Goal: Task Accomplishment & Management: Use online tool/utility

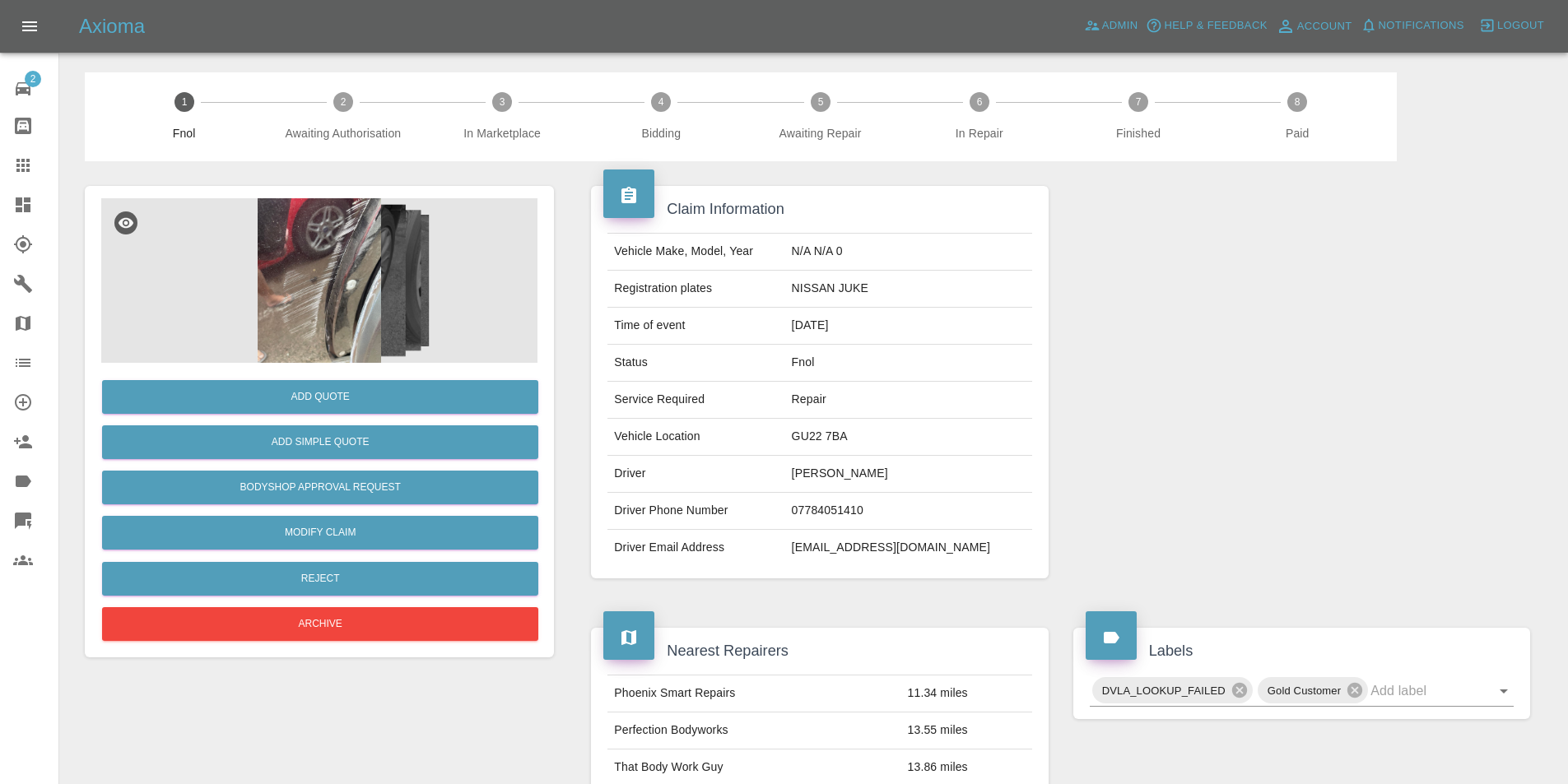
click at [296, 249] on img at bounding box center [320, 281] width 437 height 165
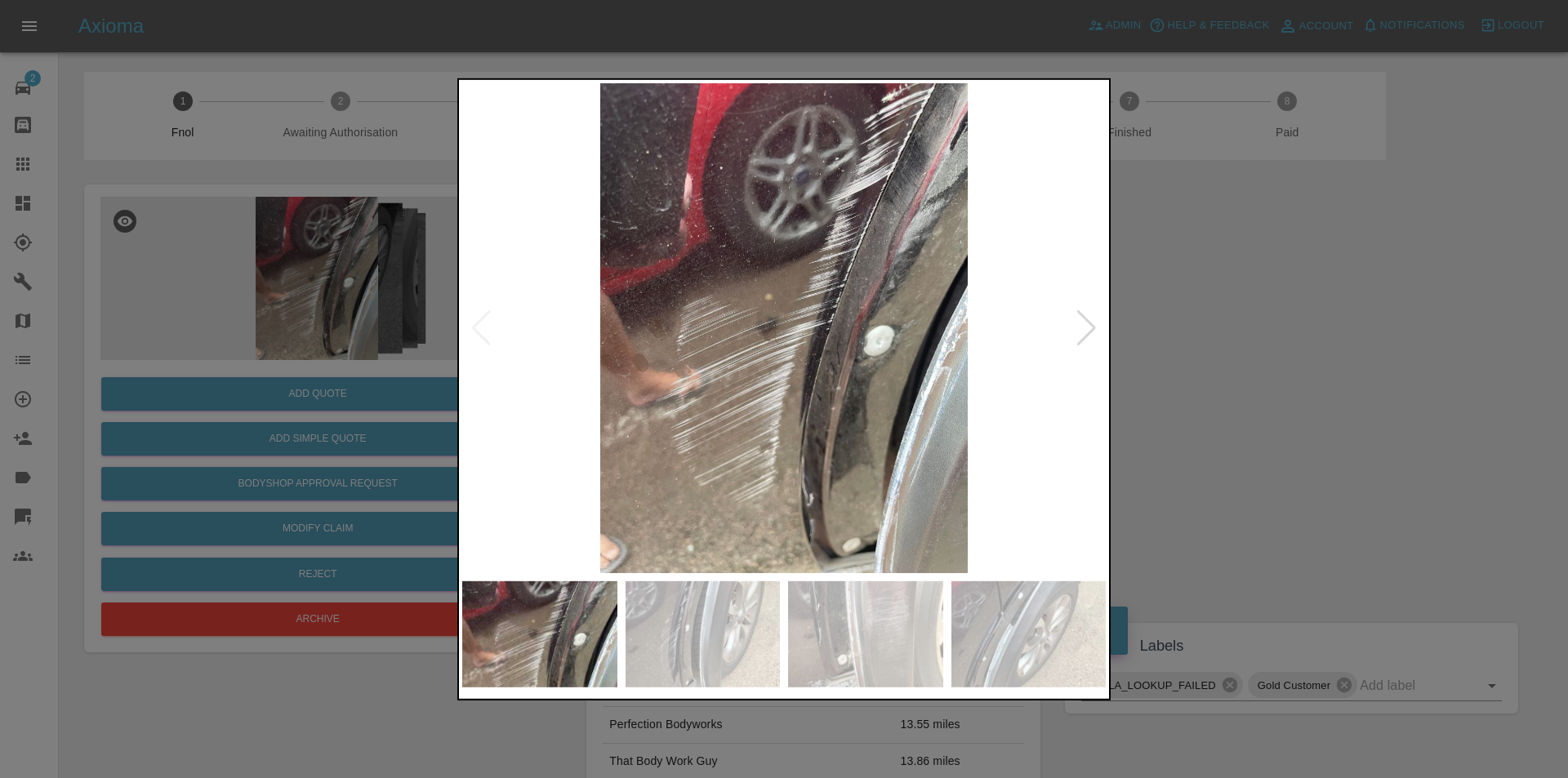
click at [1083, 327] on div at bounding box center [1086, 327] width 22 height 35
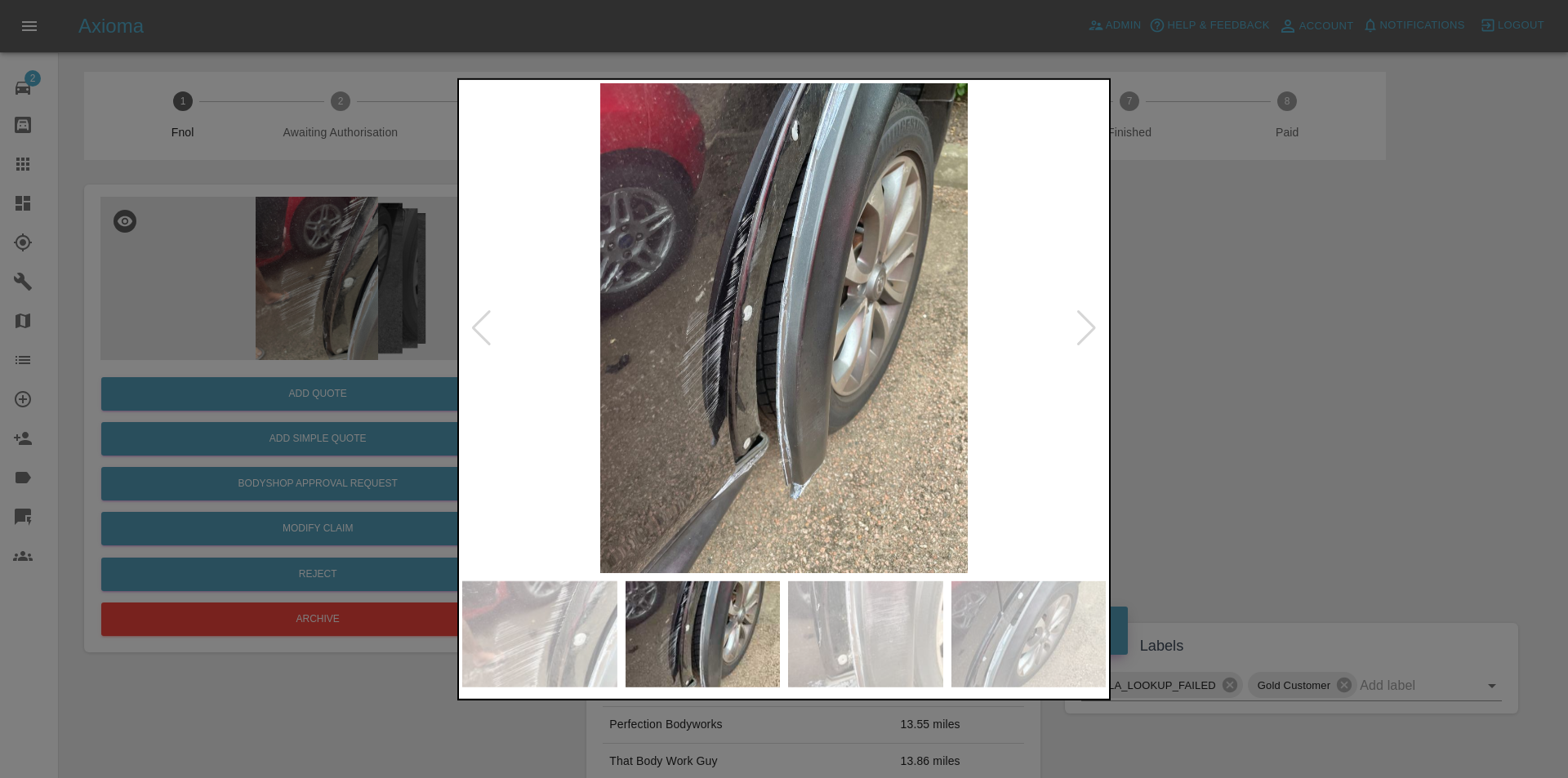
click at [1083, 327] on div at bounding box center [1086, 327] width 22 height 35
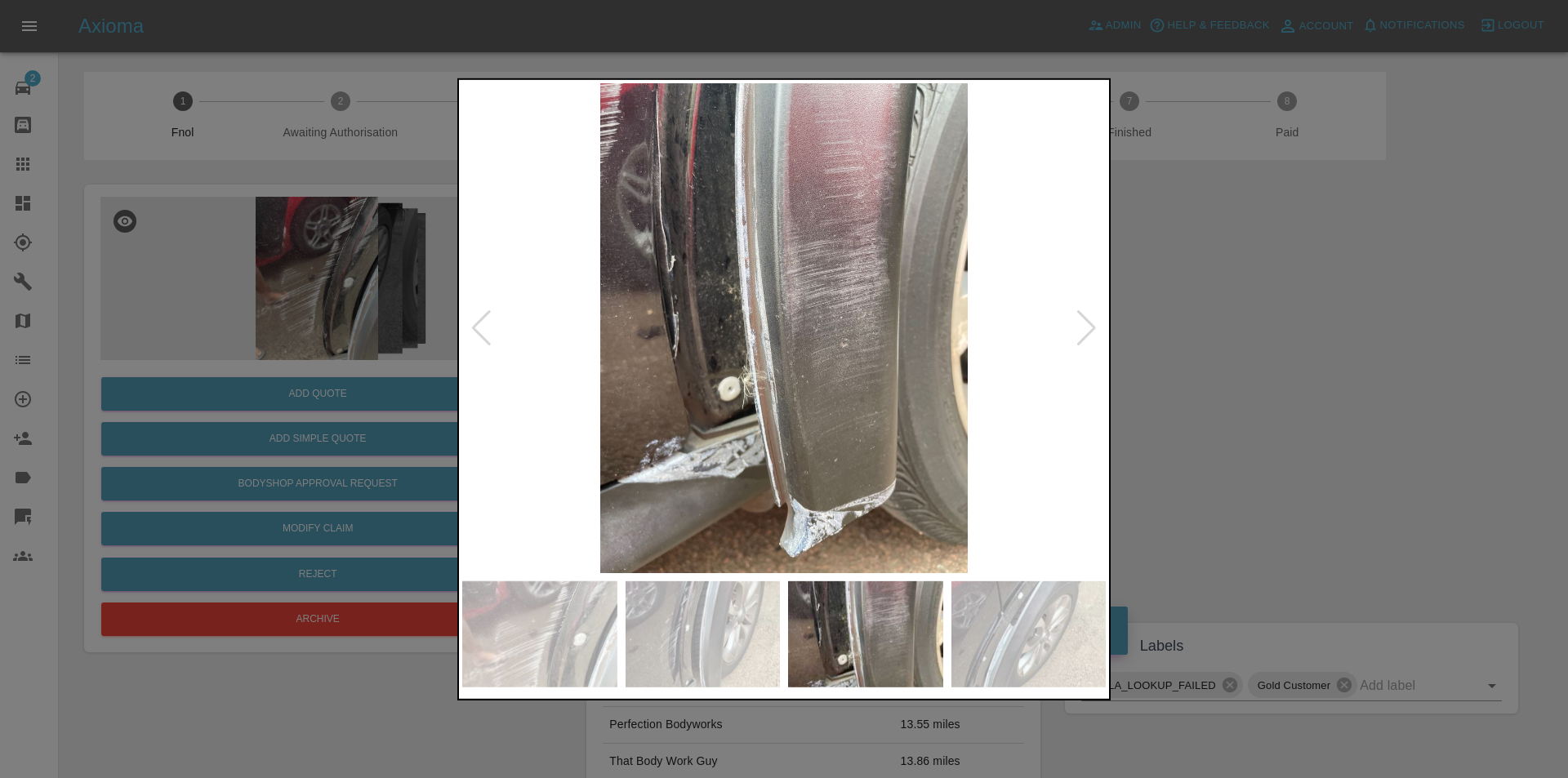
click at [1083, 327] on div at bounding box center [1086, 327] width 22 height 35
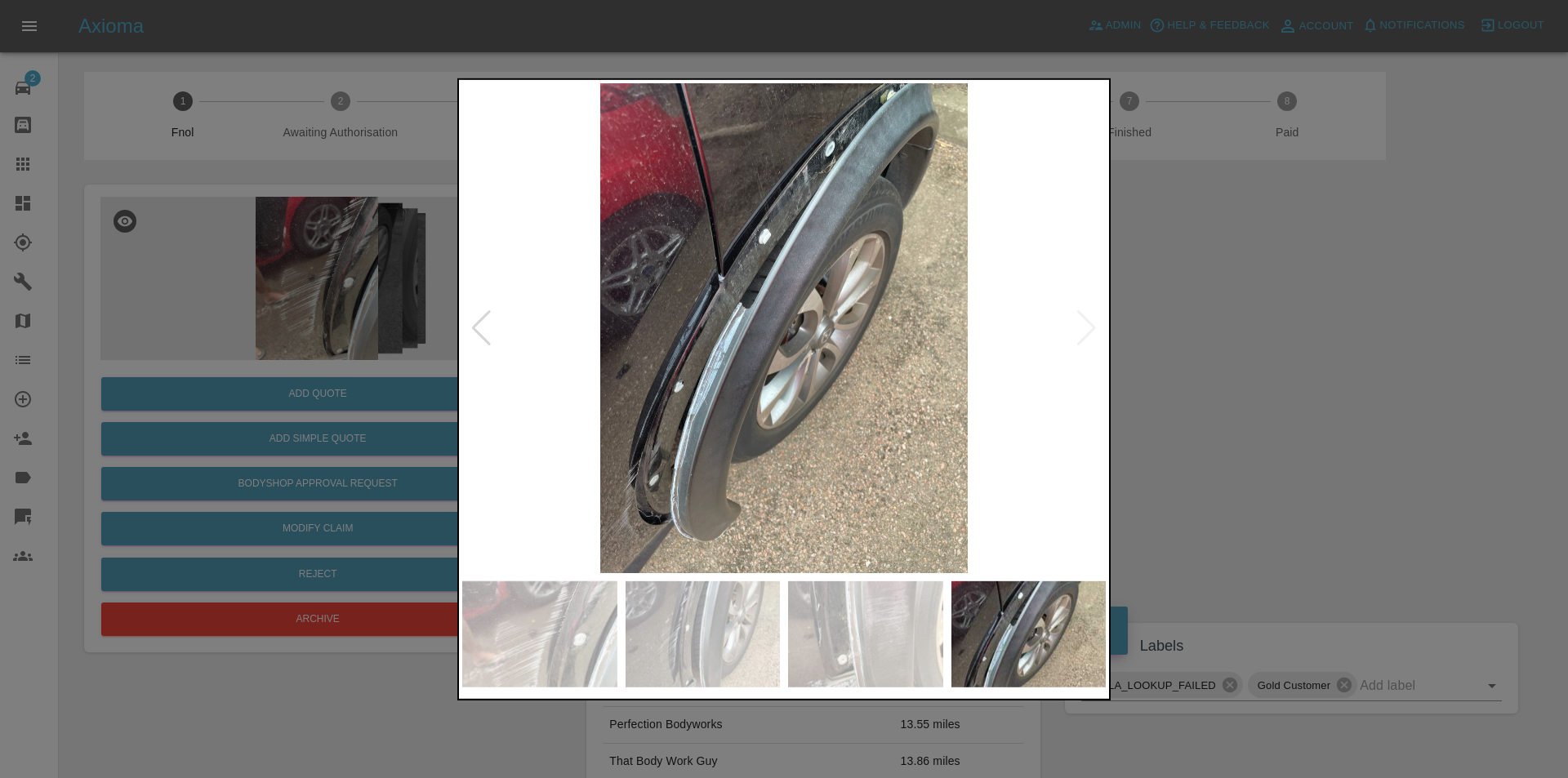
click at [1083, 327] on img at bounding box center [784, 328] width 644 height 490
drag, startPoint x: 1259, startPoint y: 337, endPoint x: 1182, endPoint y: 268, distance: 103.4
click at [1251, 328] on div at bounding box center [784, 389] width 1568 height 778
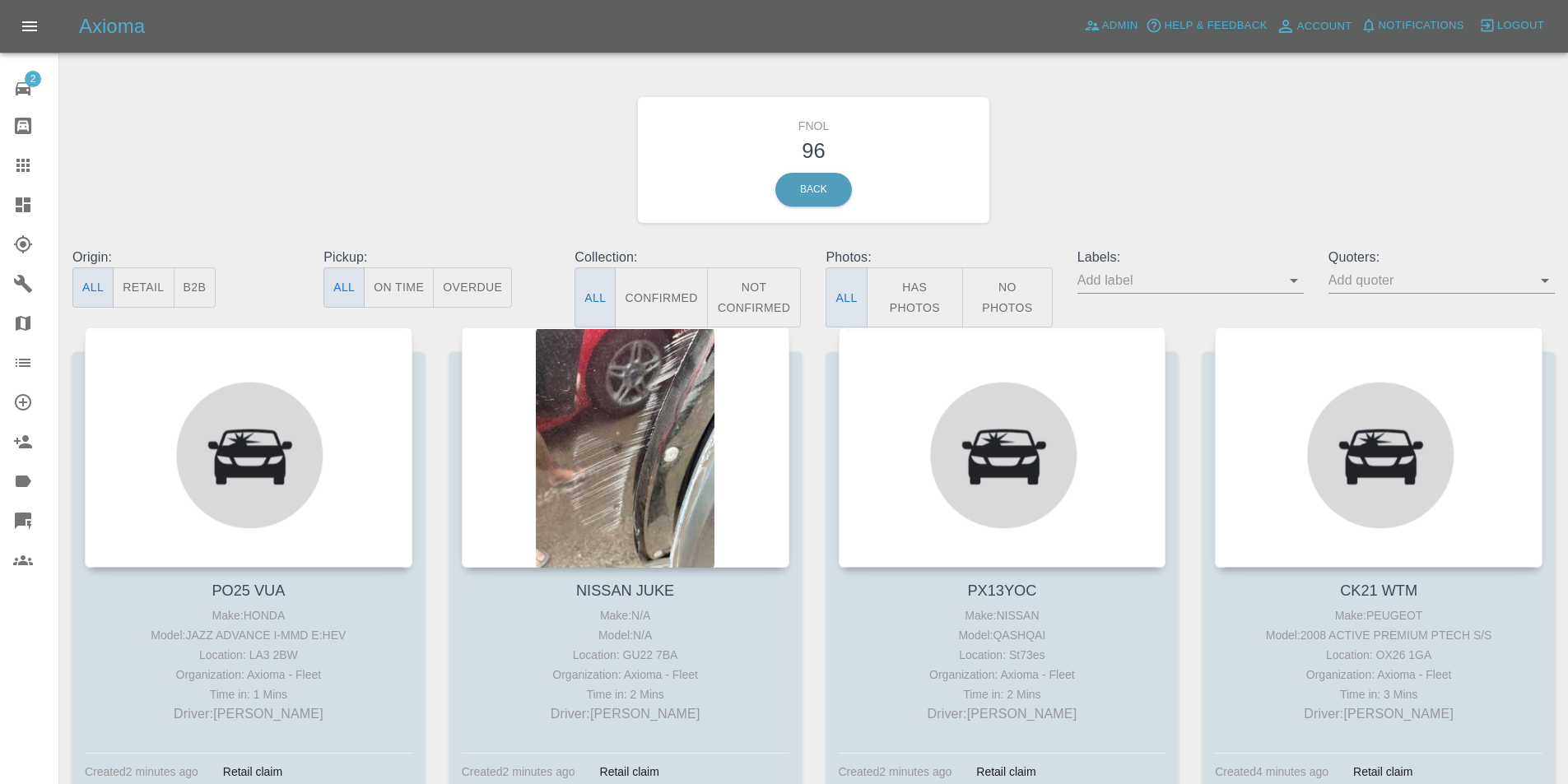
click at [892, 297] on button "Has Photos" at bounding box center [915, 298] width 97 height 61
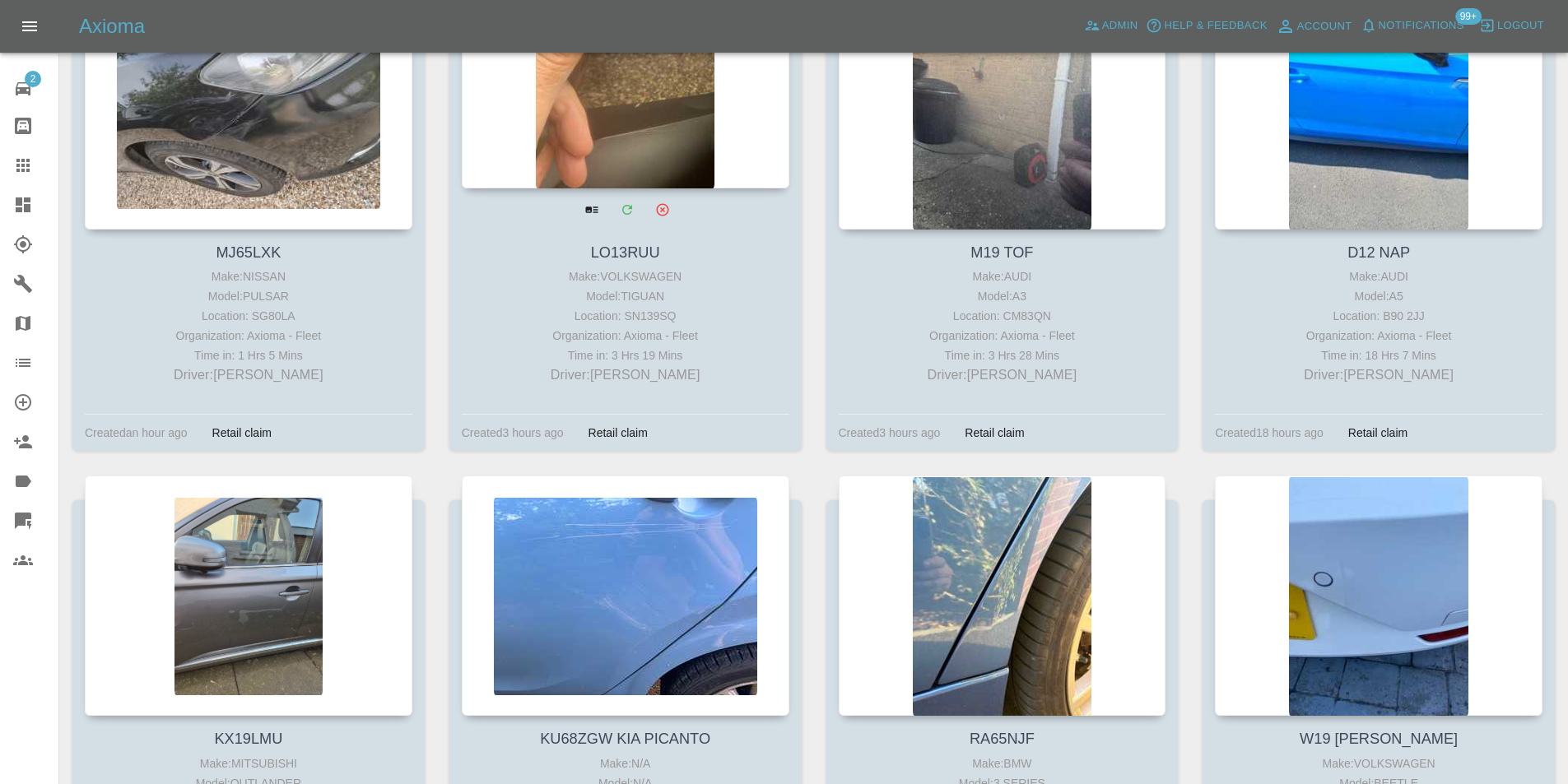
scroll to position [987, 0]
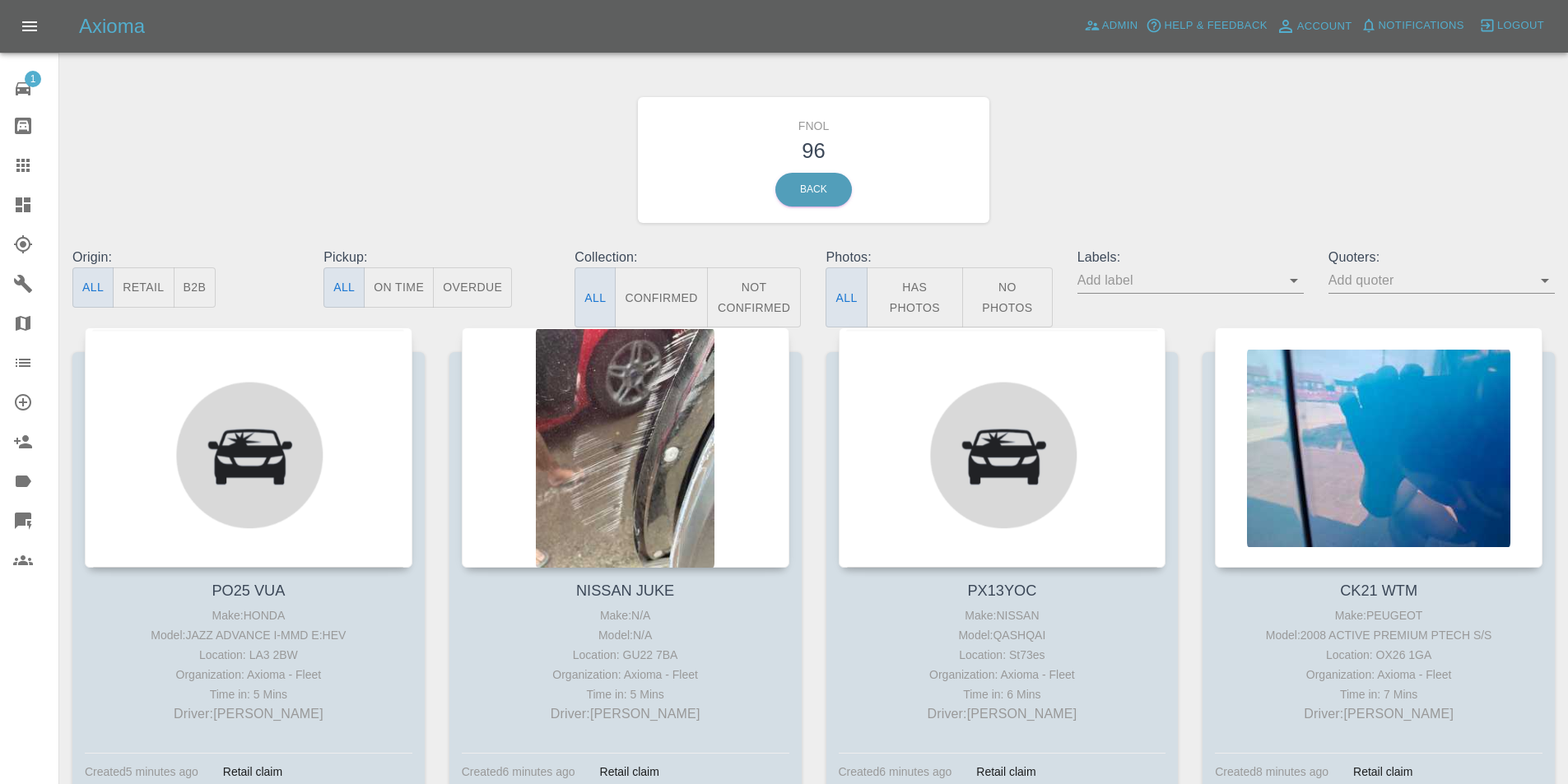
click at [942, 290] on button "Has Photos" at bounding box center [915, 298] width 97 height 61
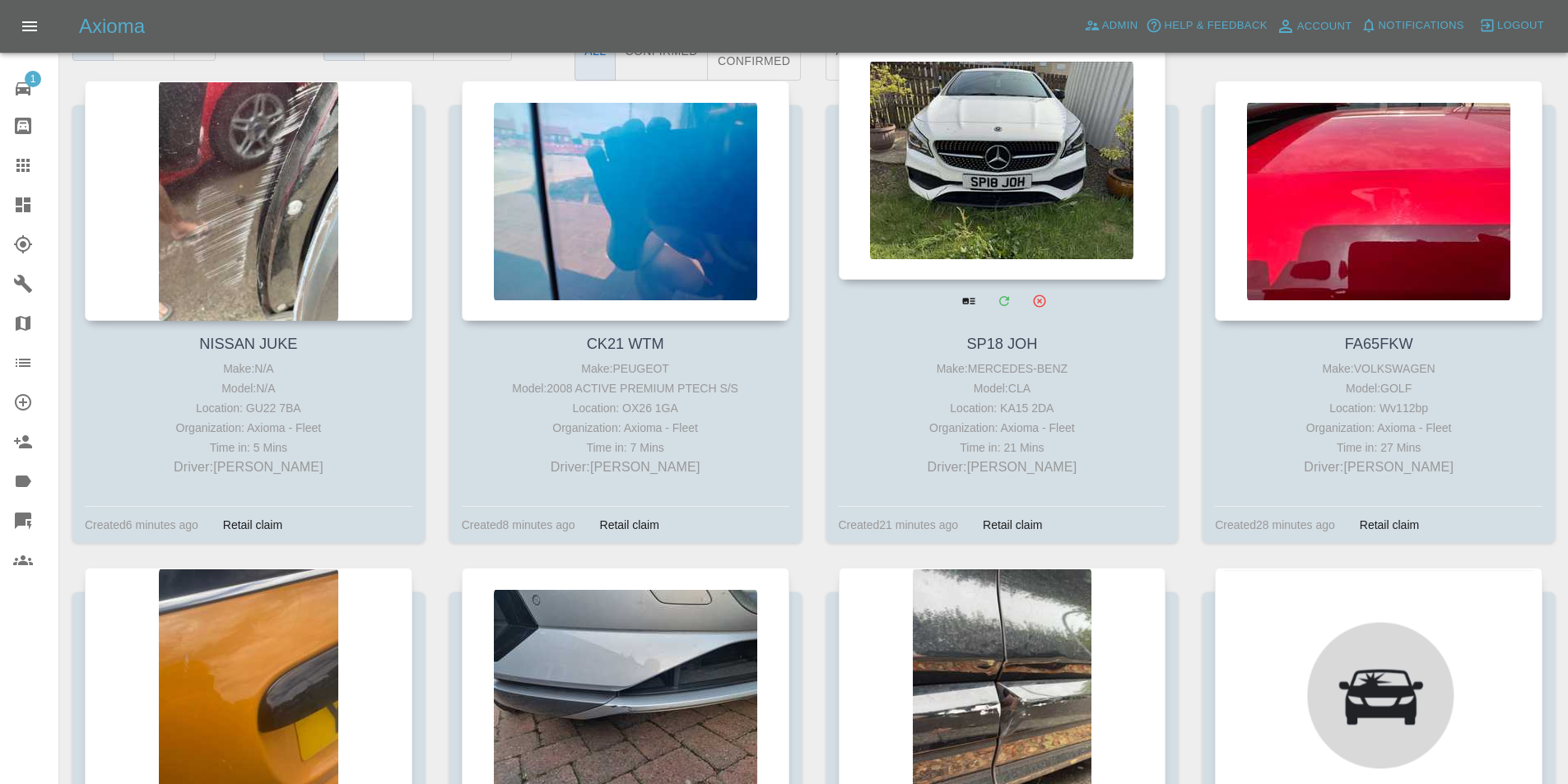
scroll to position [577, 0]
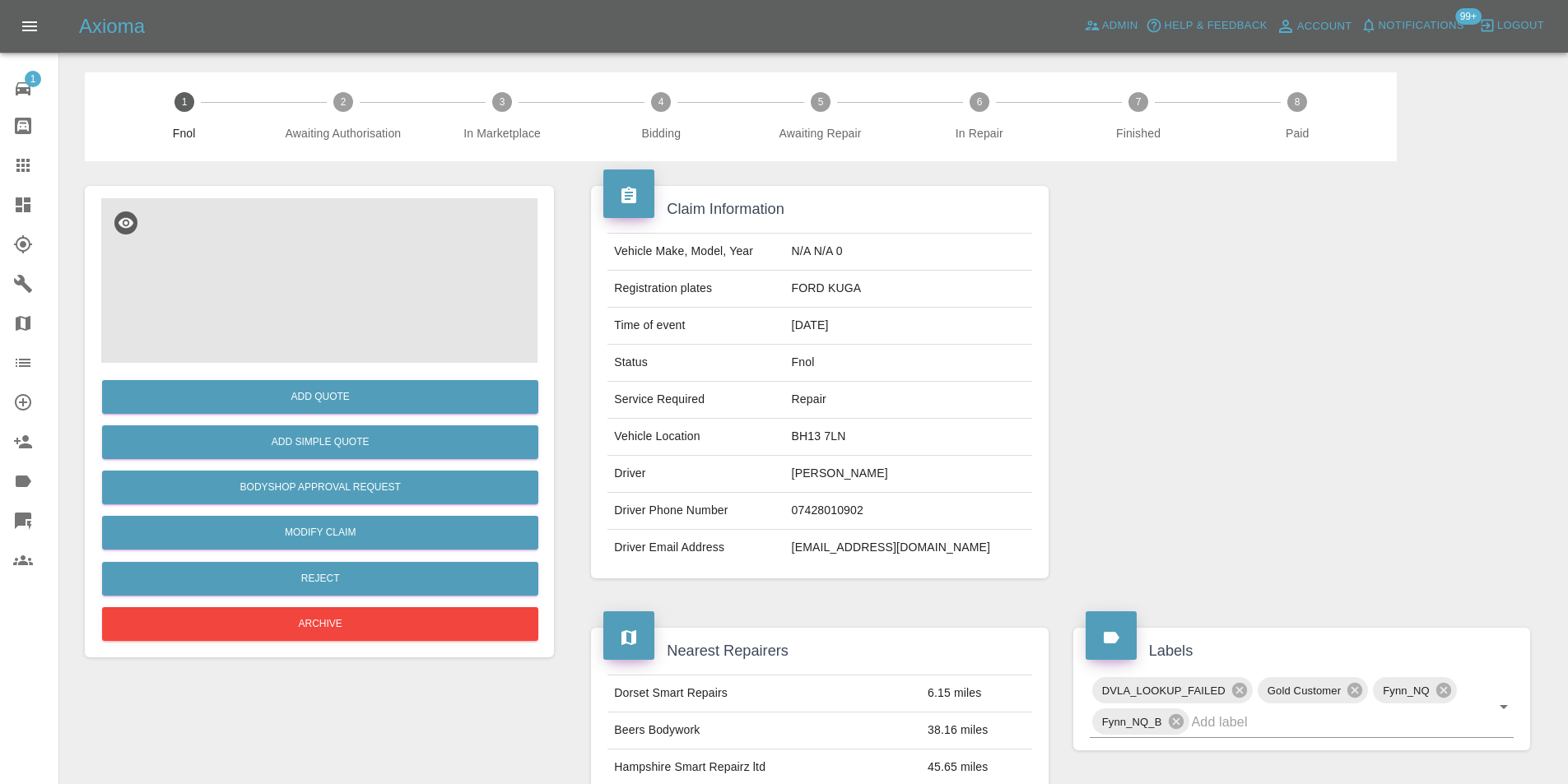
click at [331, 273] on img at bounding box center [320, 281] width 437 height 165
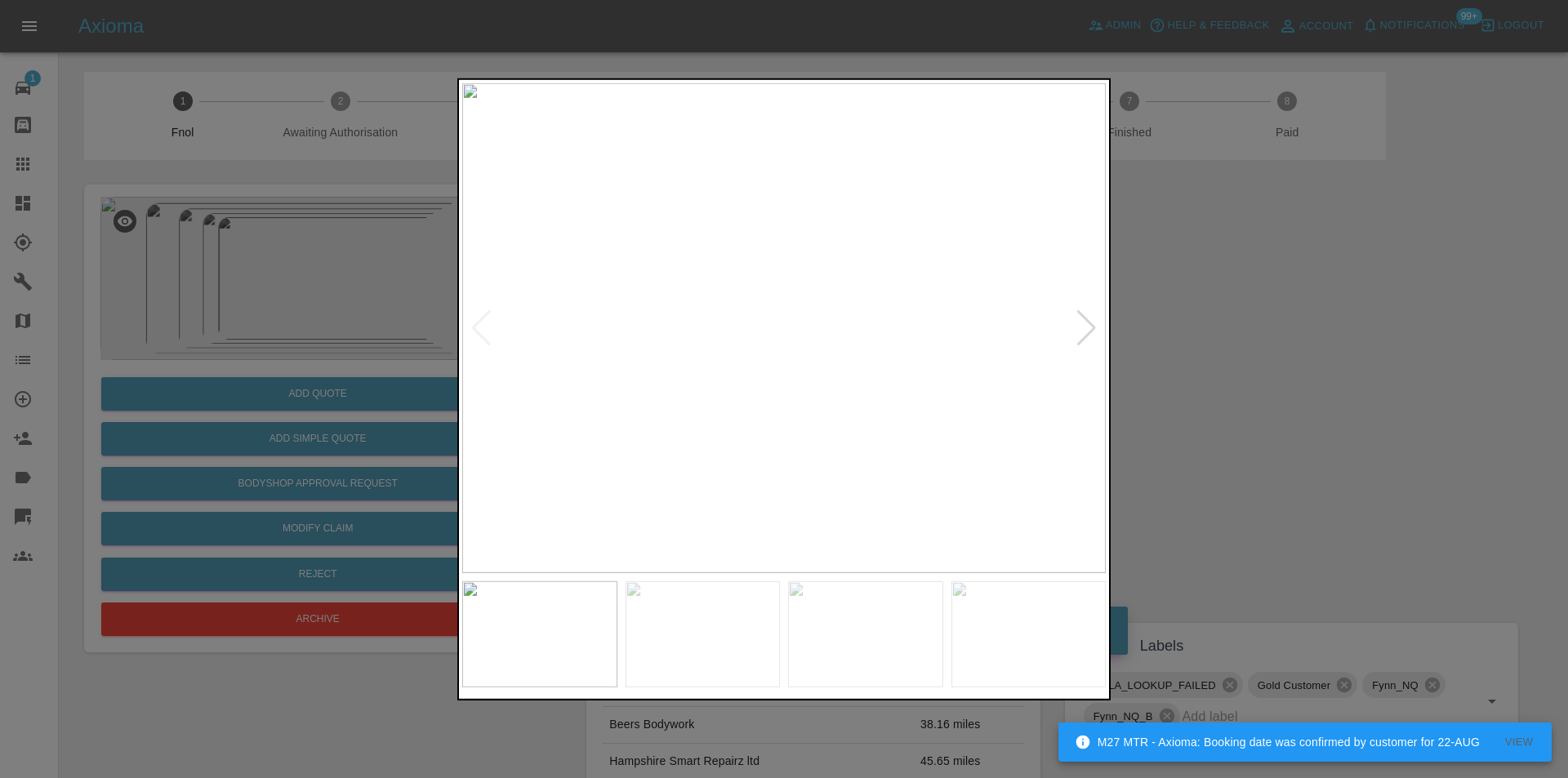
click at [1083, 328] on div at bounding box center [1086, 327] width 22 height 35
click at [1084, 328] on div at bounding box center [1086, 327] width 22 height 35
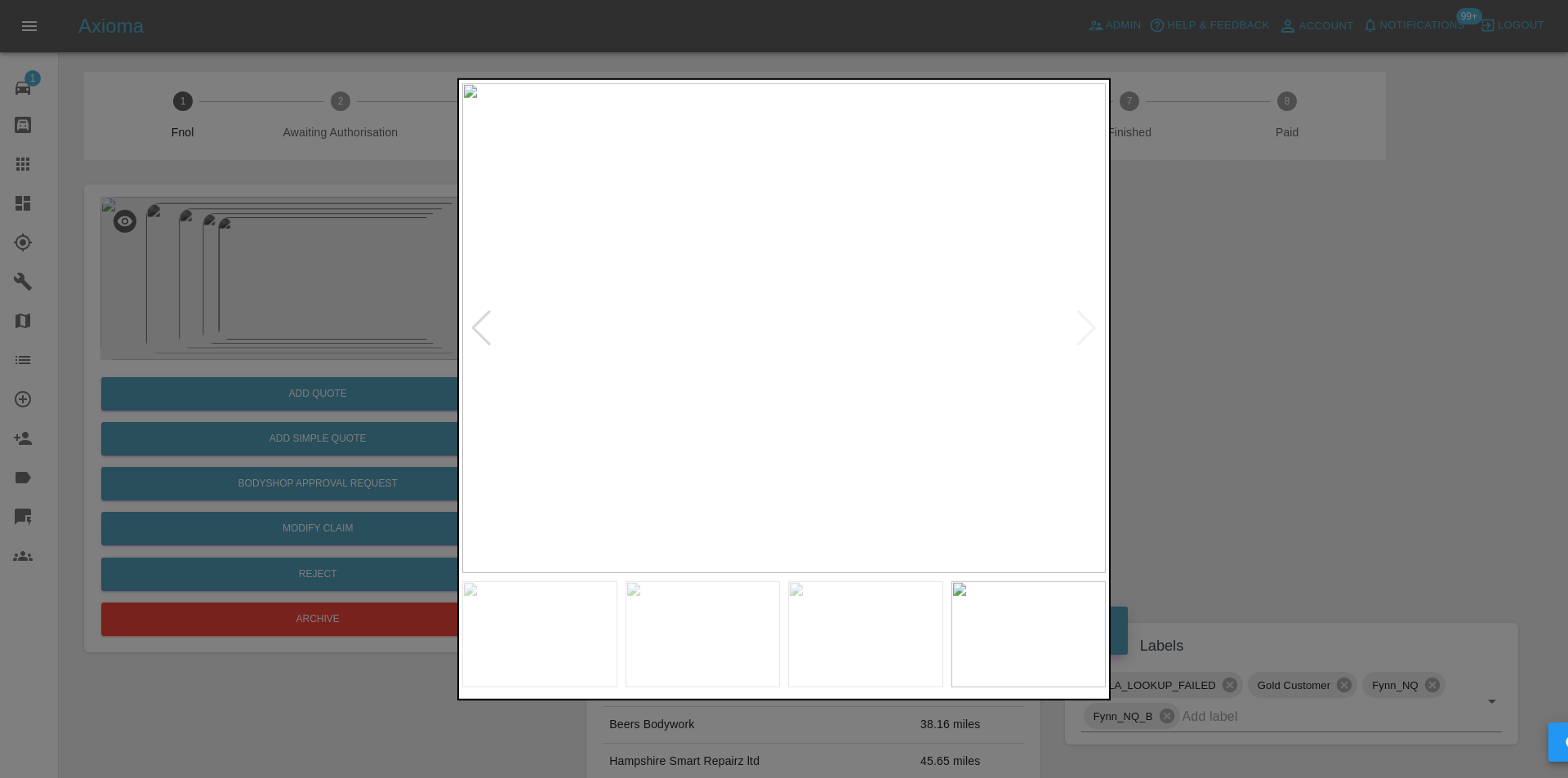
click at [1084, 328] on img at bounding box center [784, 328] width 644 height 490
click at [1247, 327] on div at bounding box center [784, 389] width 1568 height 778
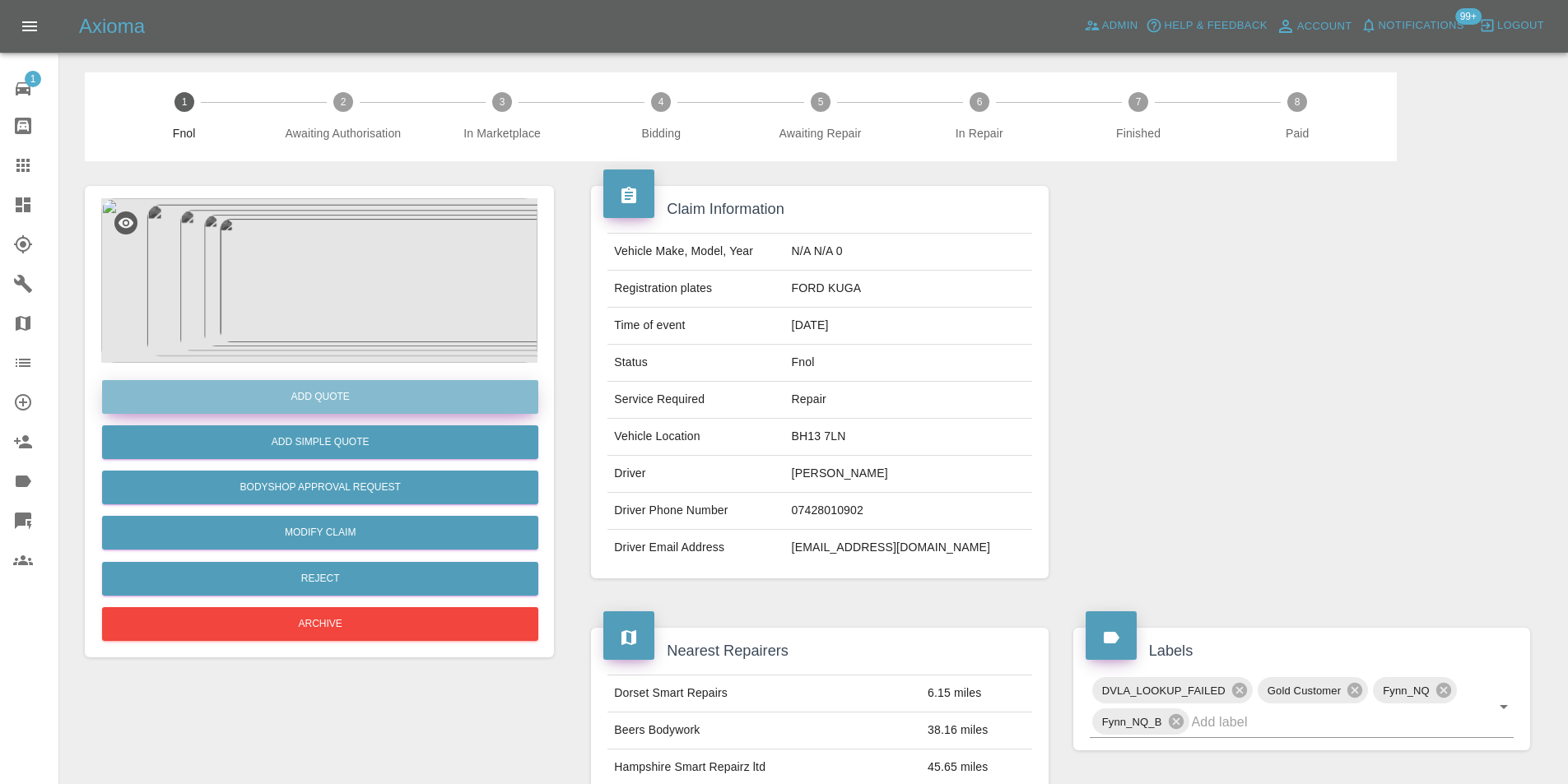
click at [317, 401] on button "Add Quote" at bounding box center [321, 397] width 437 height 34
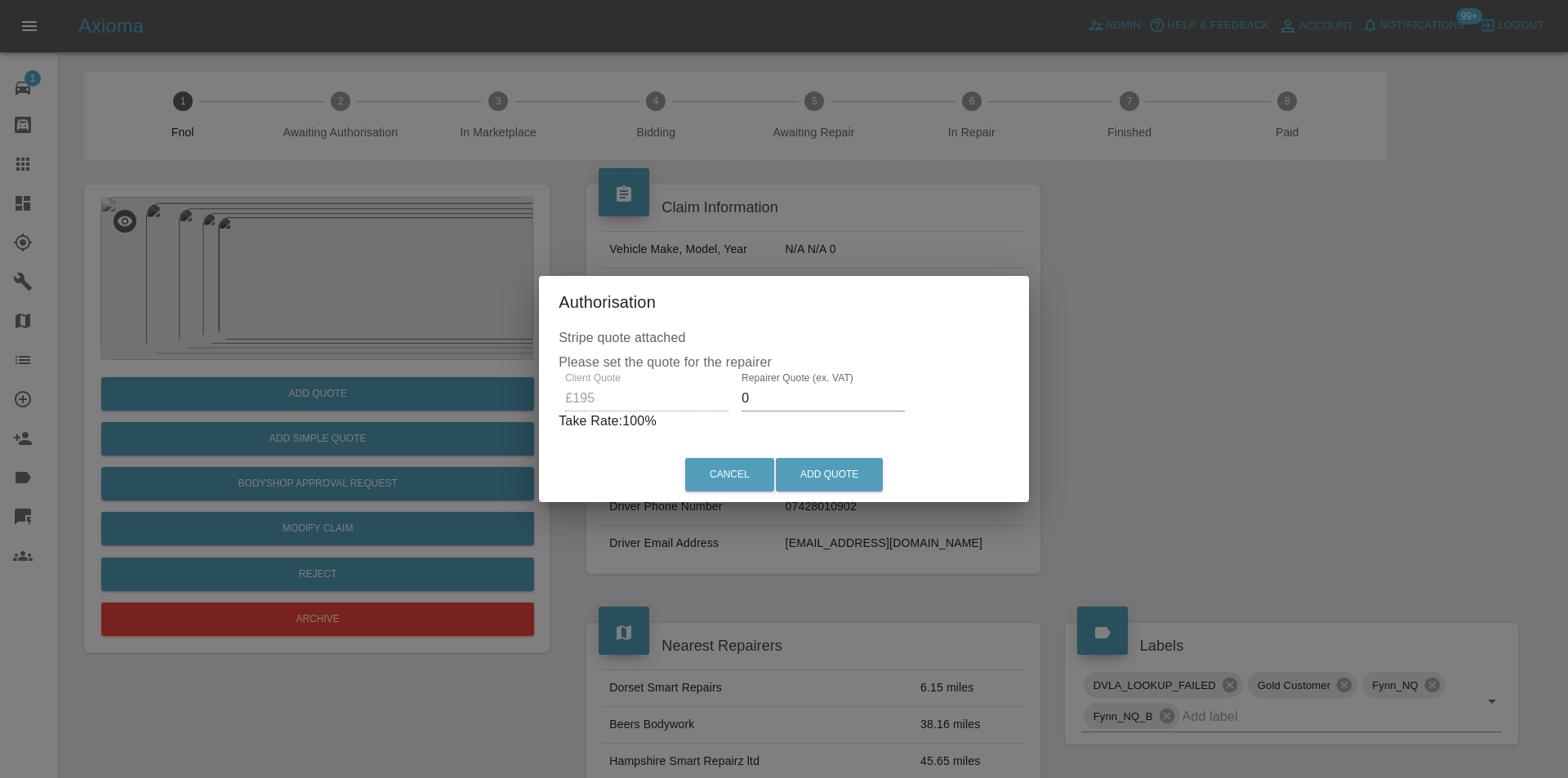
click at [782, 399] on input "0" at bounding box center [823, 399] width 163 height 27
type input "0125"
click at [829, 474] on button "Add Quote" at bounding box center [829, 475] width 107 height 33
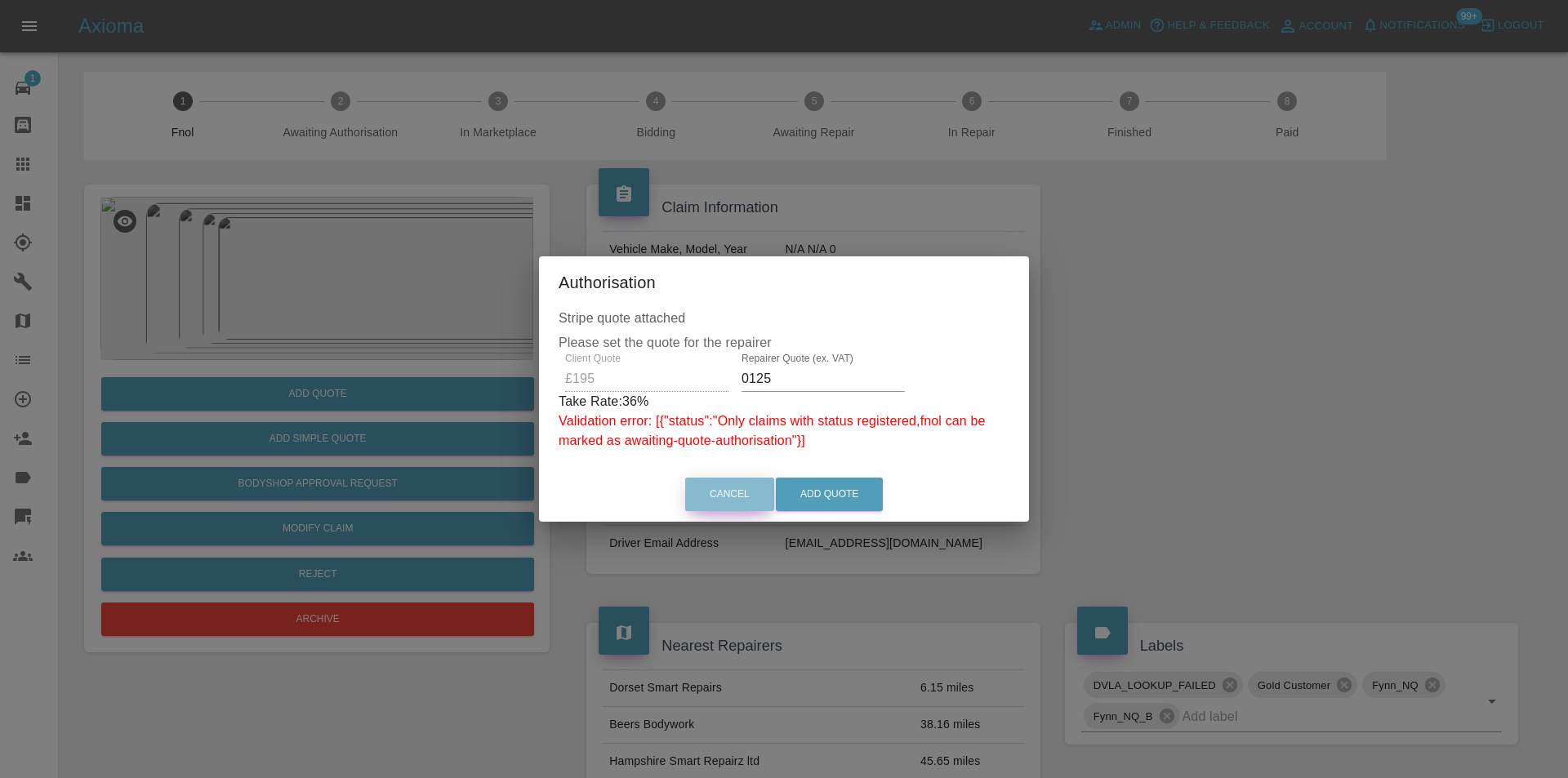
click at [735, 503] on button "Cancel" at bounding box center [729, 494] width 89 height 33
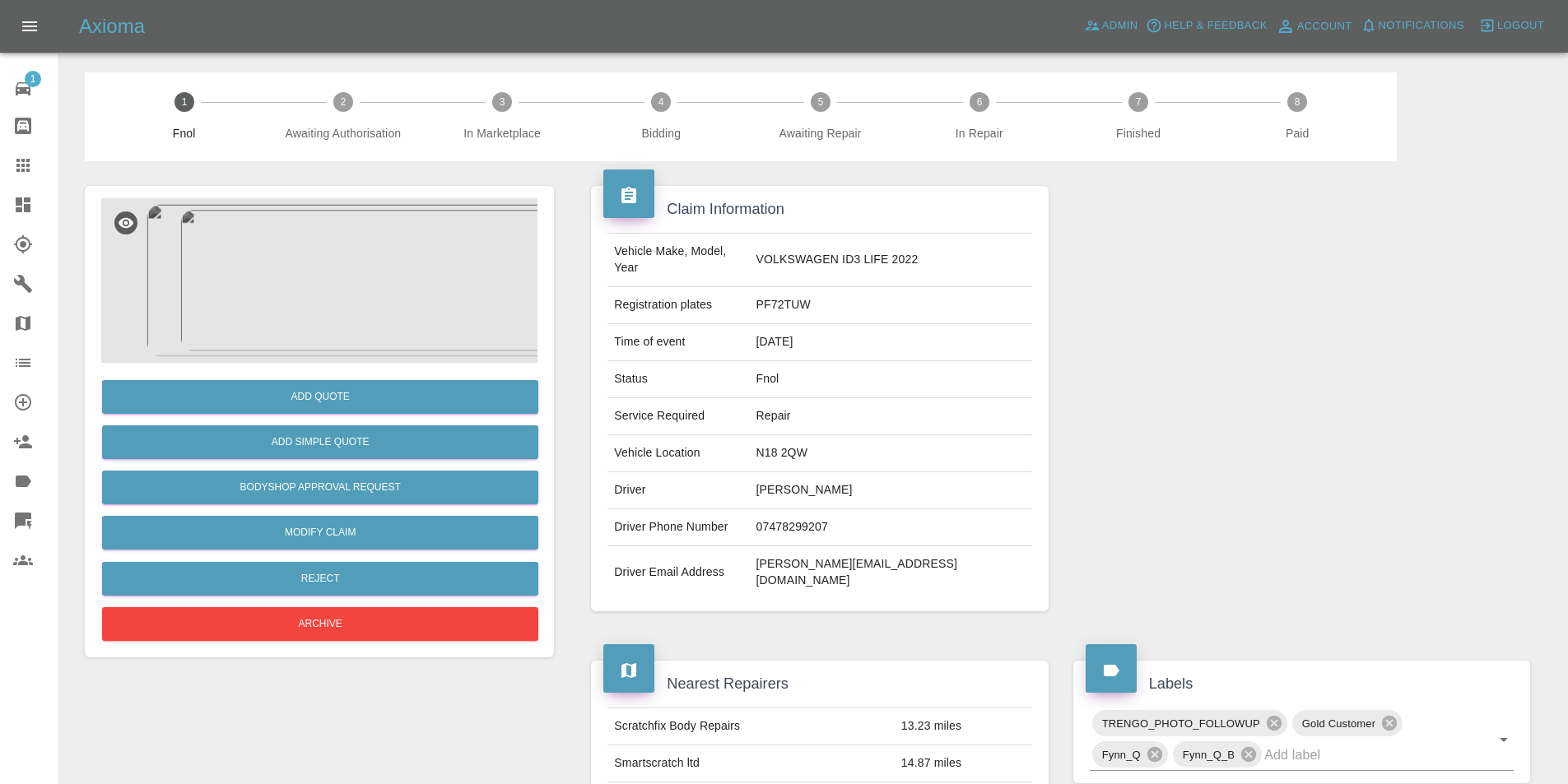
click at [330, 329] on img at bounding box center [320, 281] width 437 height 165
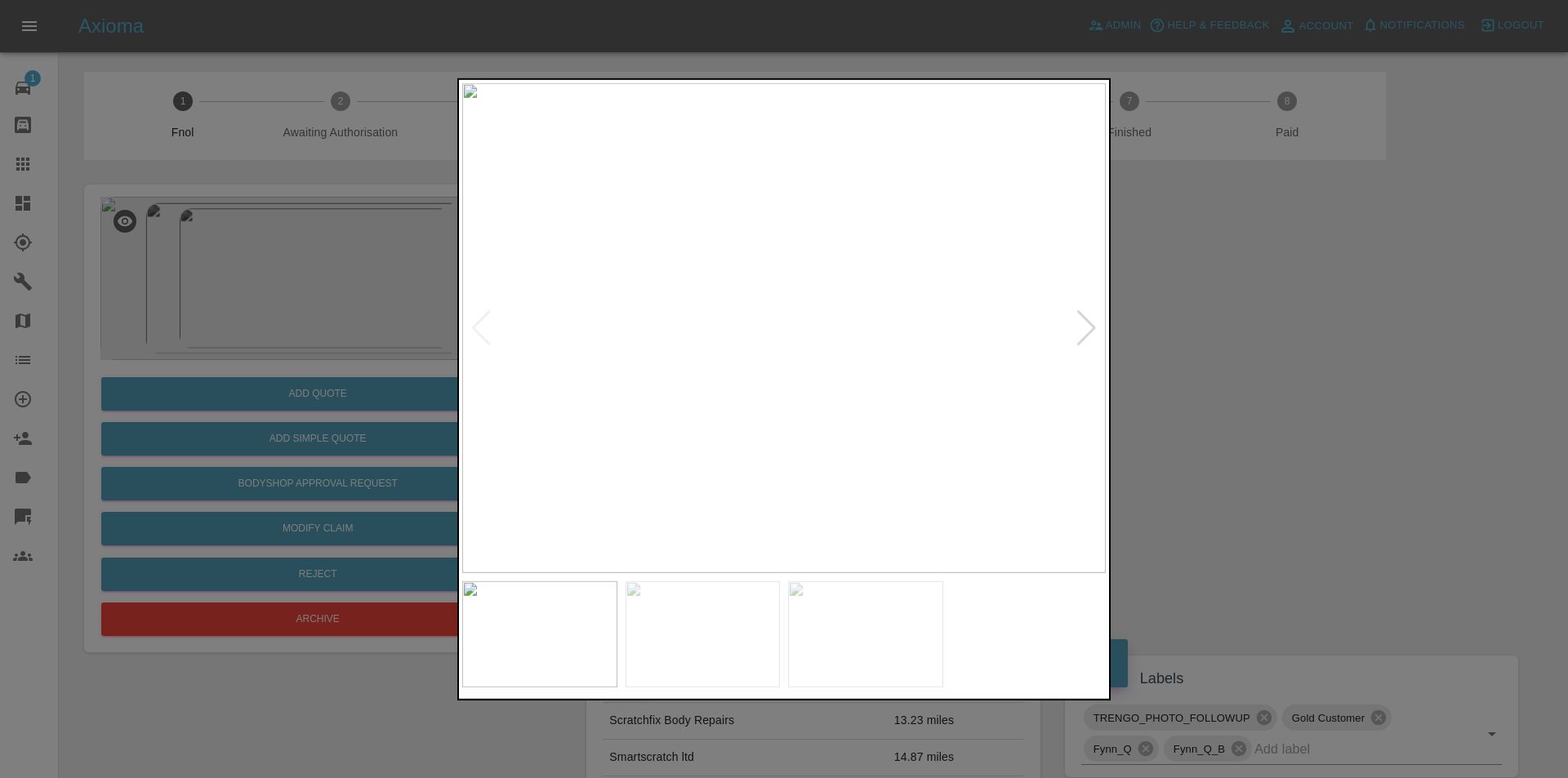
click at [1087, 314] on div at bounding box center [1086, 327] width 22 height 35
click at [1078, 330] on div at bounding box center [1086, 327] width 22 height 35
click at [1078, 330] on img at bounding box center [784, 328] width 644 height 490
click at [1085, 326] on img at bounding box center [784, 328] width 644 height 490
drag, startPoint x: 1294, startPoint y: 326, endPoint x: 1080, endPoint y: 343, distance: 214.7
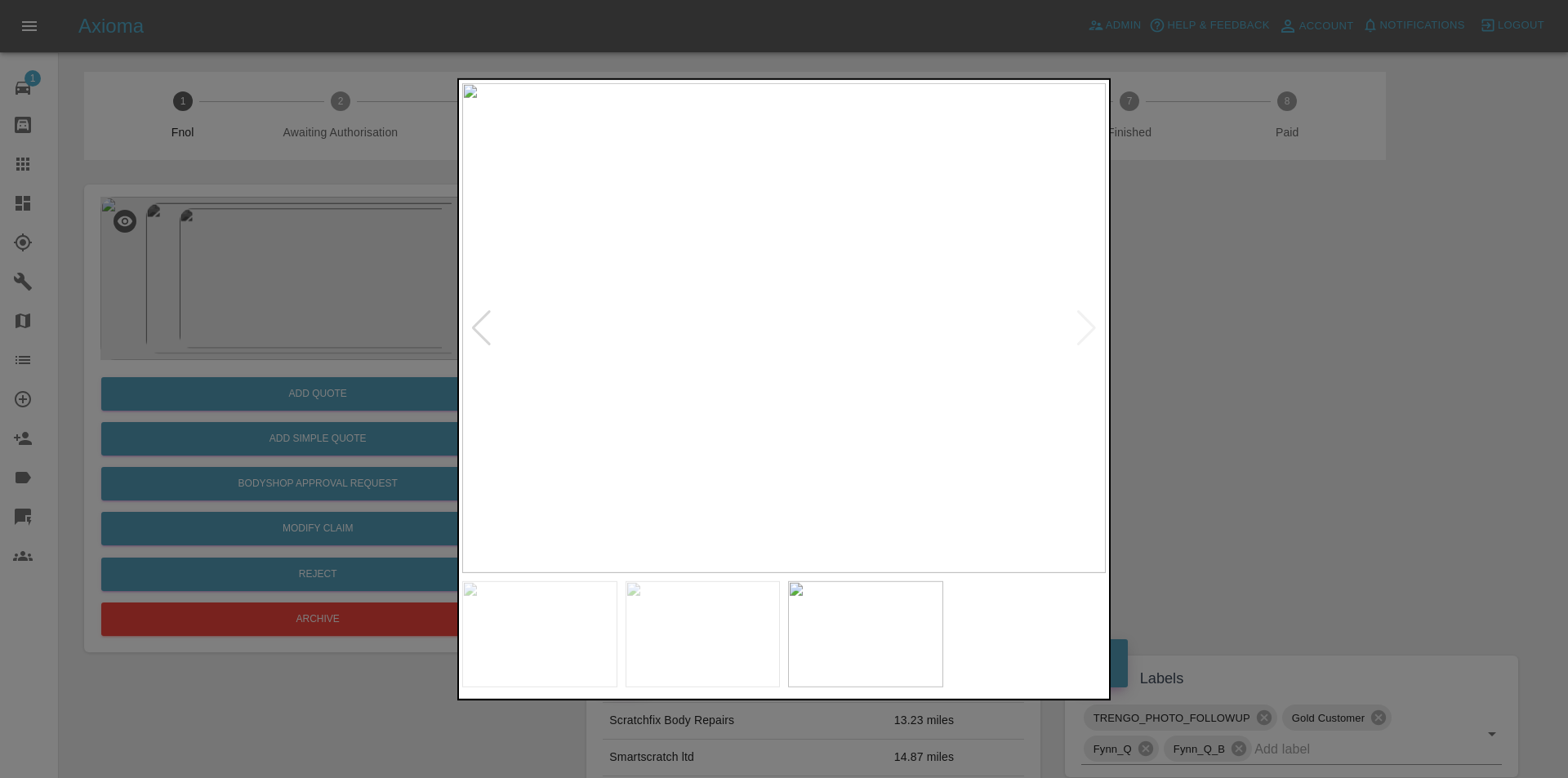
click at [1292, 326] on div at bounding box center [784, 389] width 1568 height 778
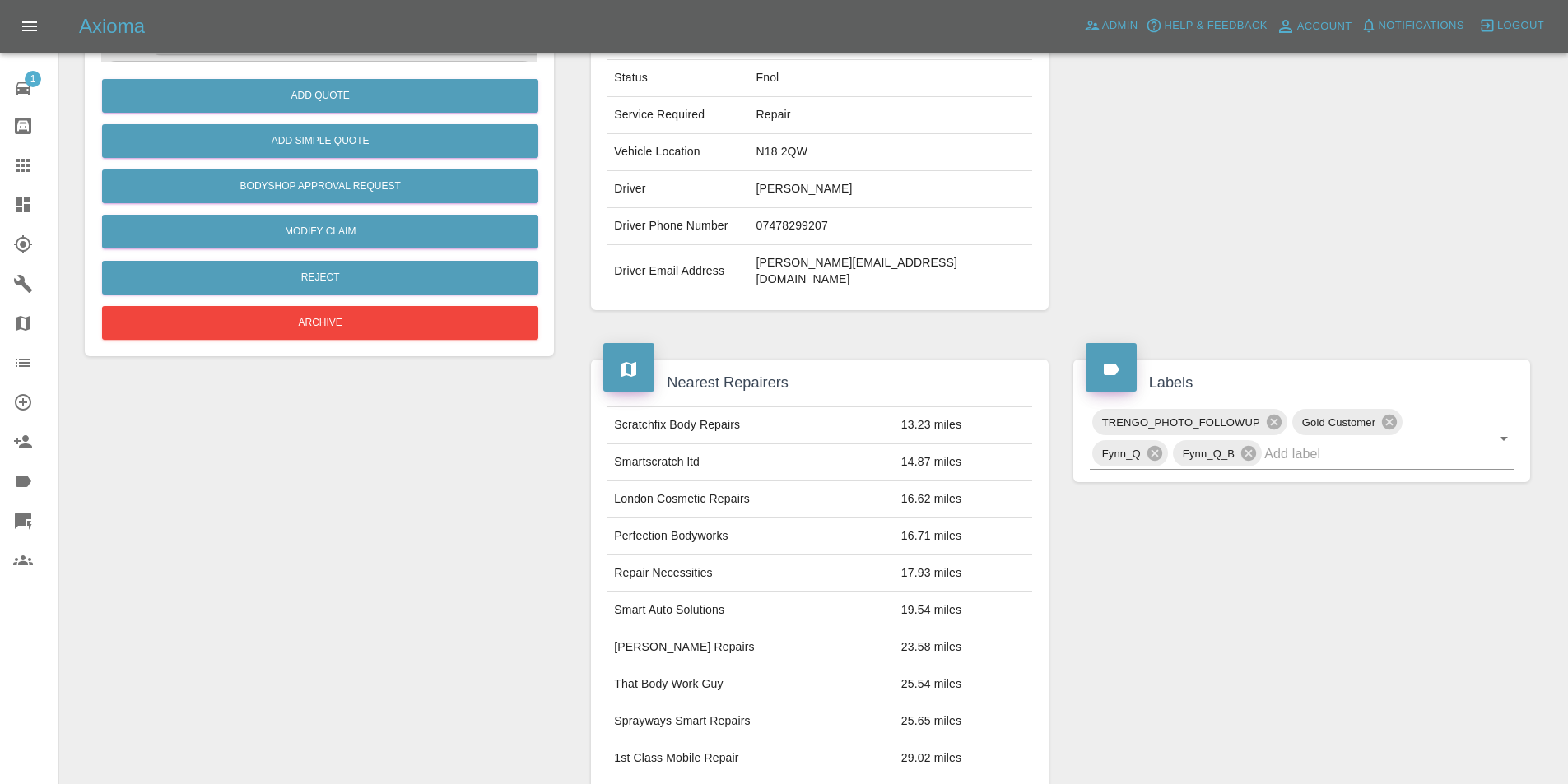
scroll to position [82, 0]
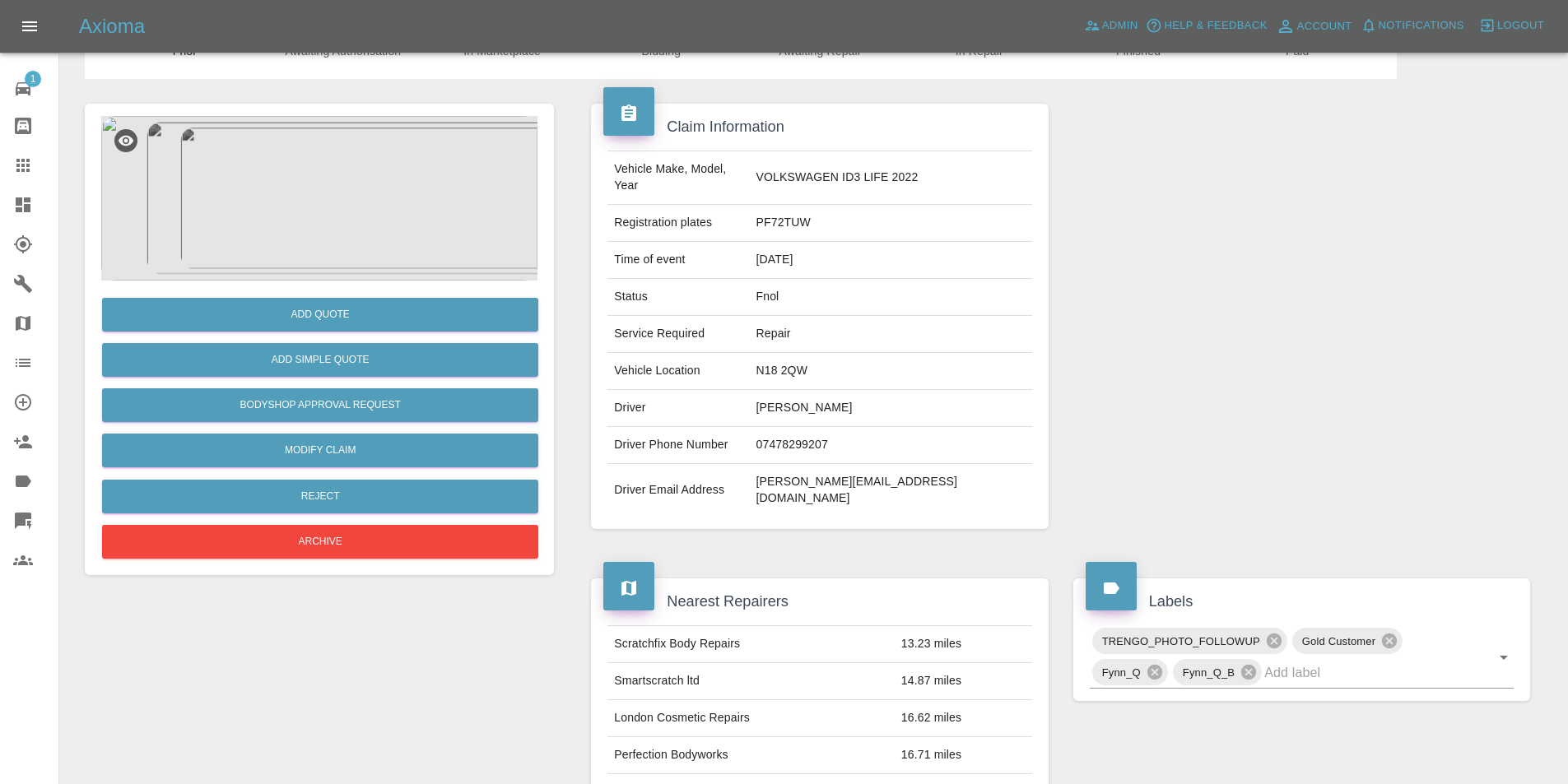
click at [319, 236] on img at bounding box center [320, 198] width 437 height 165
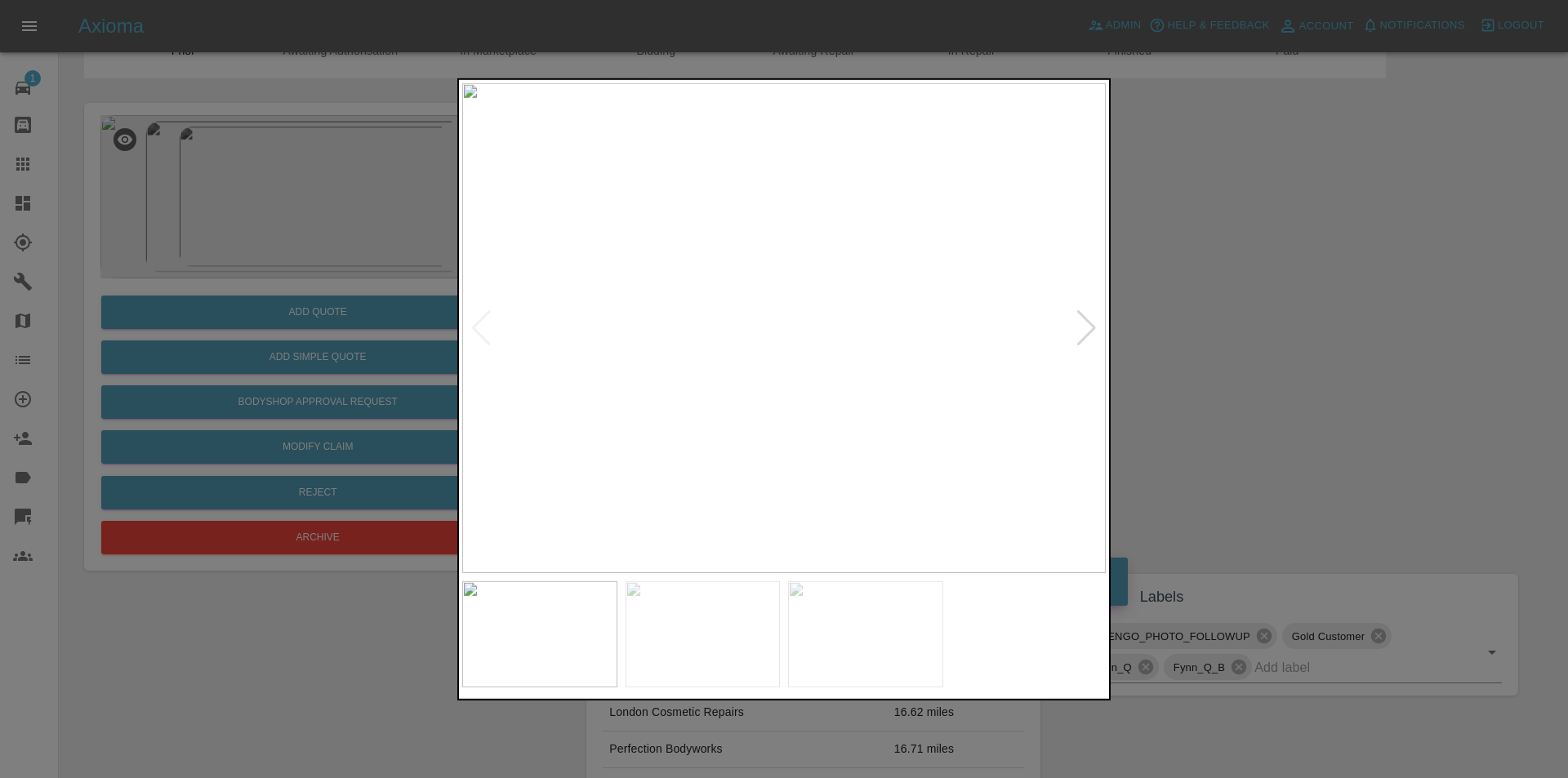
click at [1096, 325] on div at bounding box center [1086, 327] width 22 height 35
click at [1323, 352] on div at bounding box center [784, 389] width 1568 height 778
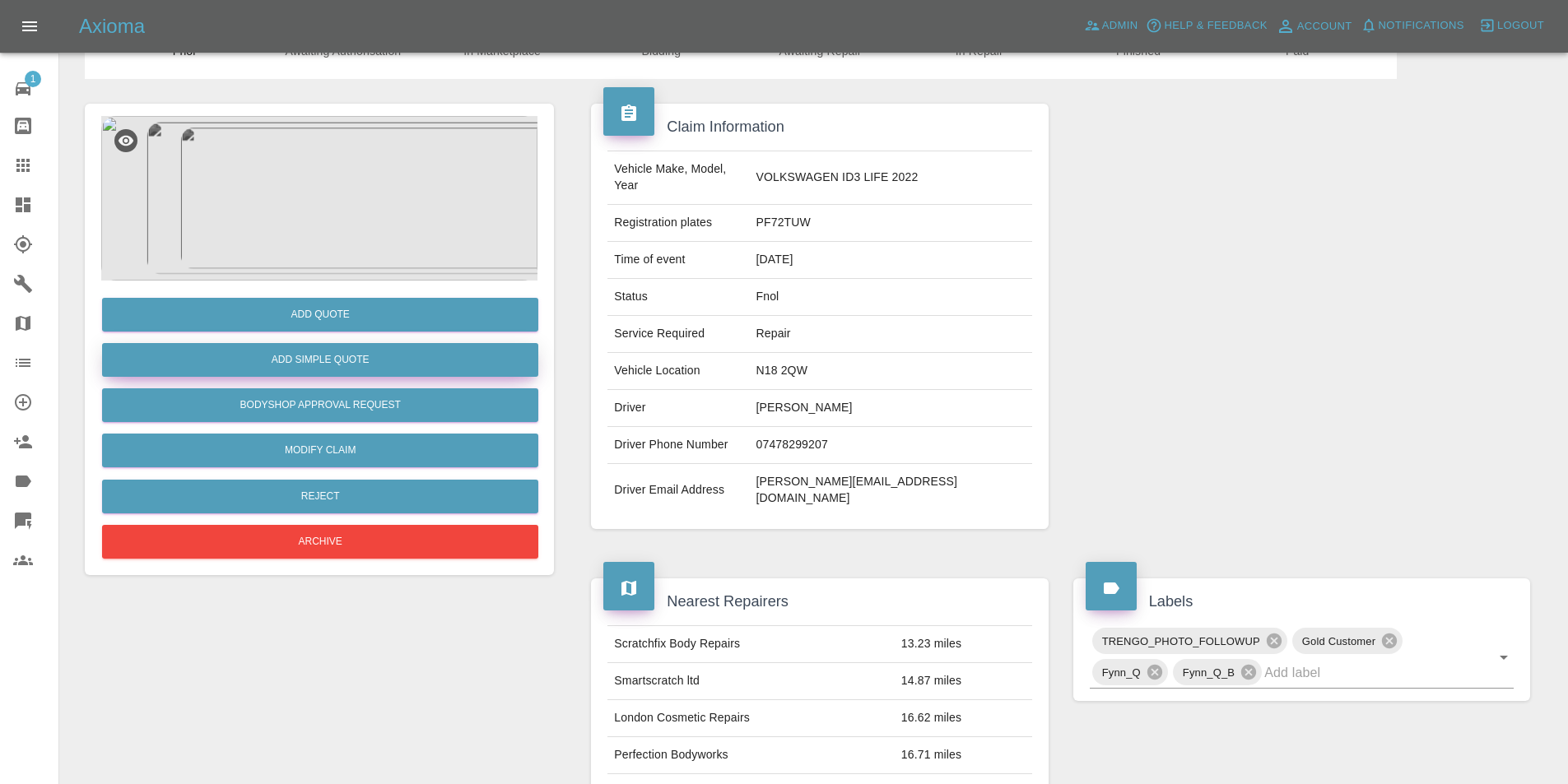
click at [416, 359] on button "Add Simple Quote" at bounding box center [321, 360] width 437 height 34
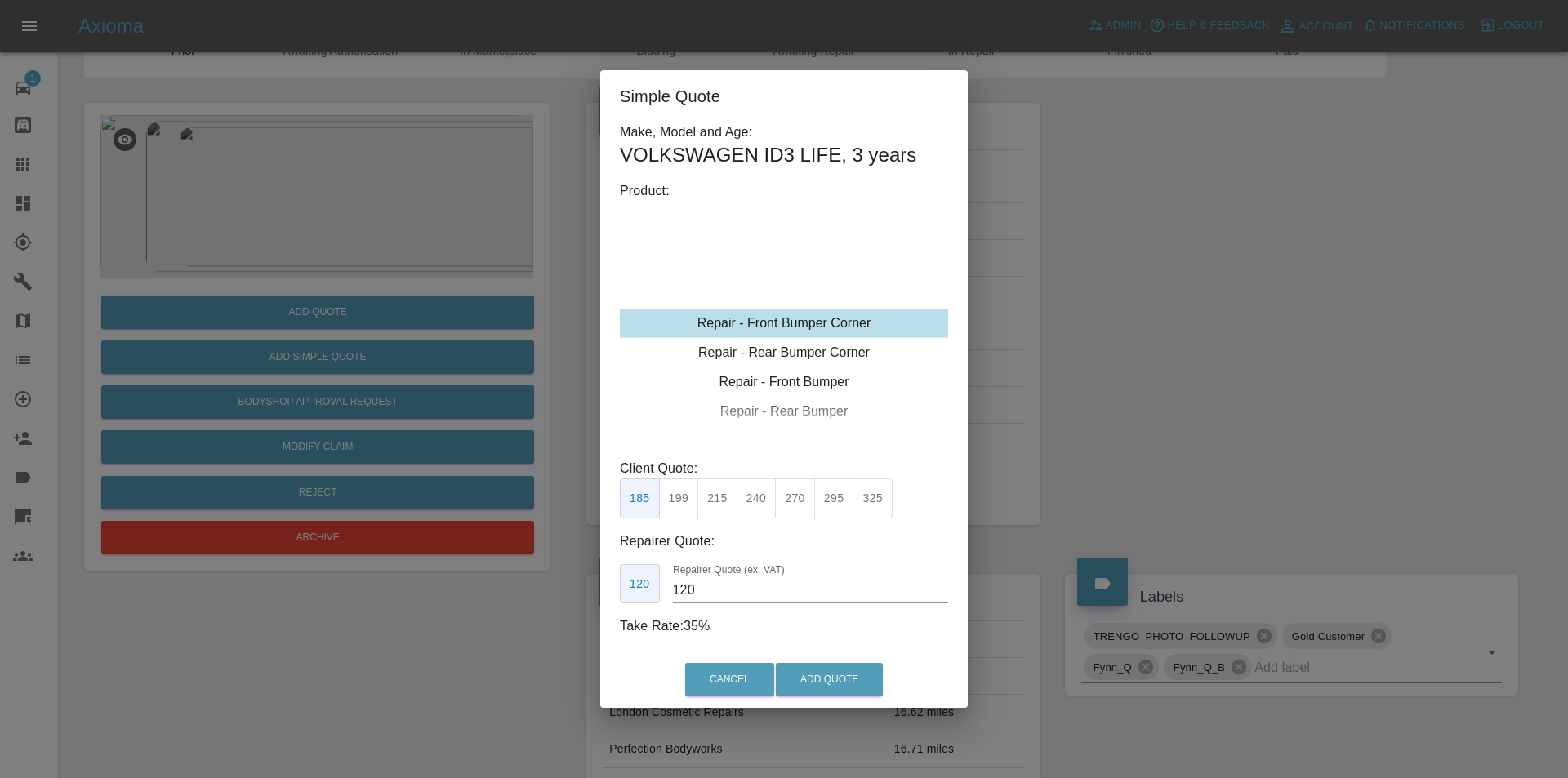
click at [727, 497] on button "215" at bounding box center [717, 498] width 40 height 40
type input "135"
click at [808, 679] on button "Add Quote" at bounding box center [829, 681] width 107 height 33
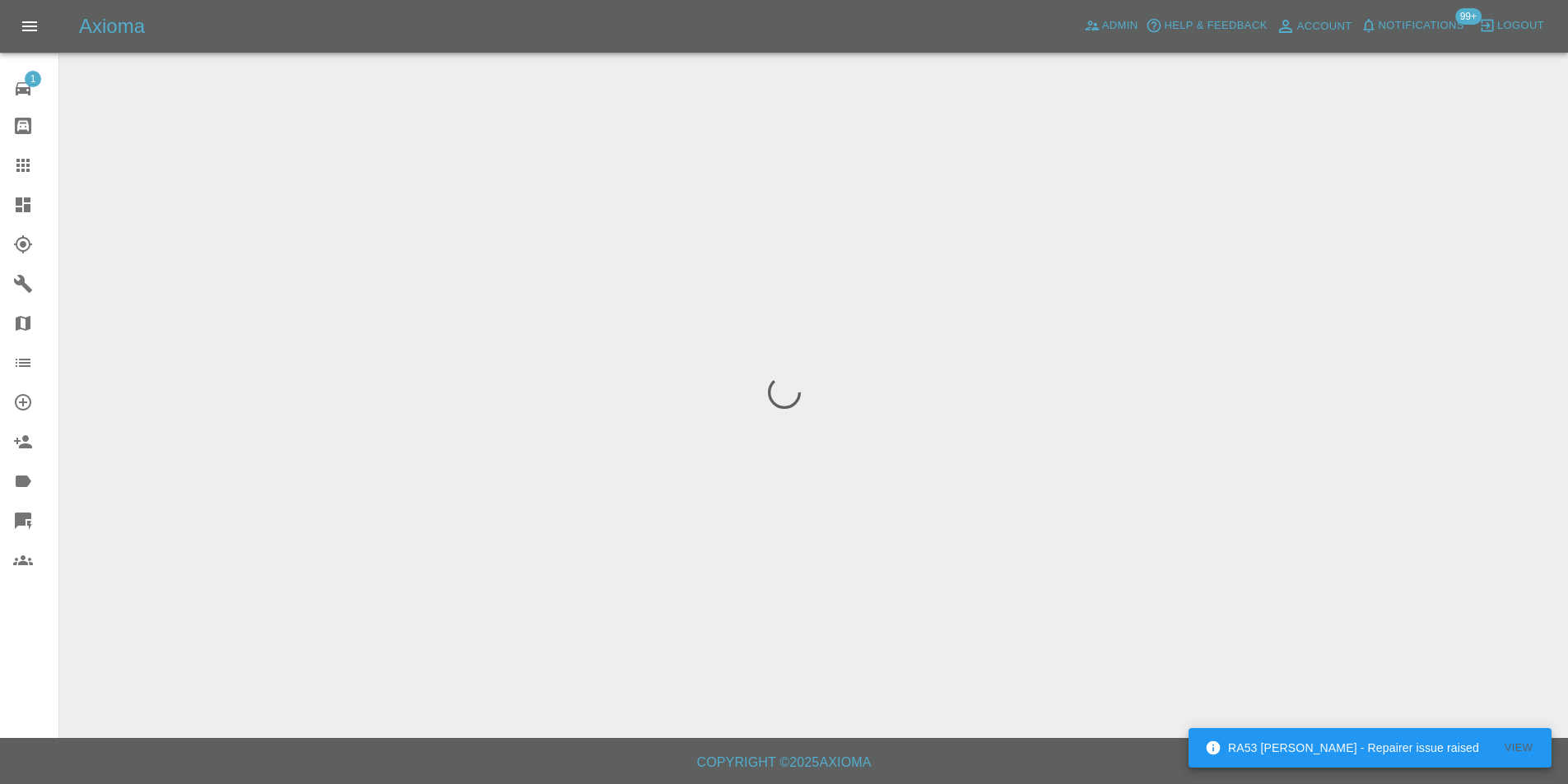
scroll to position [0, 0]
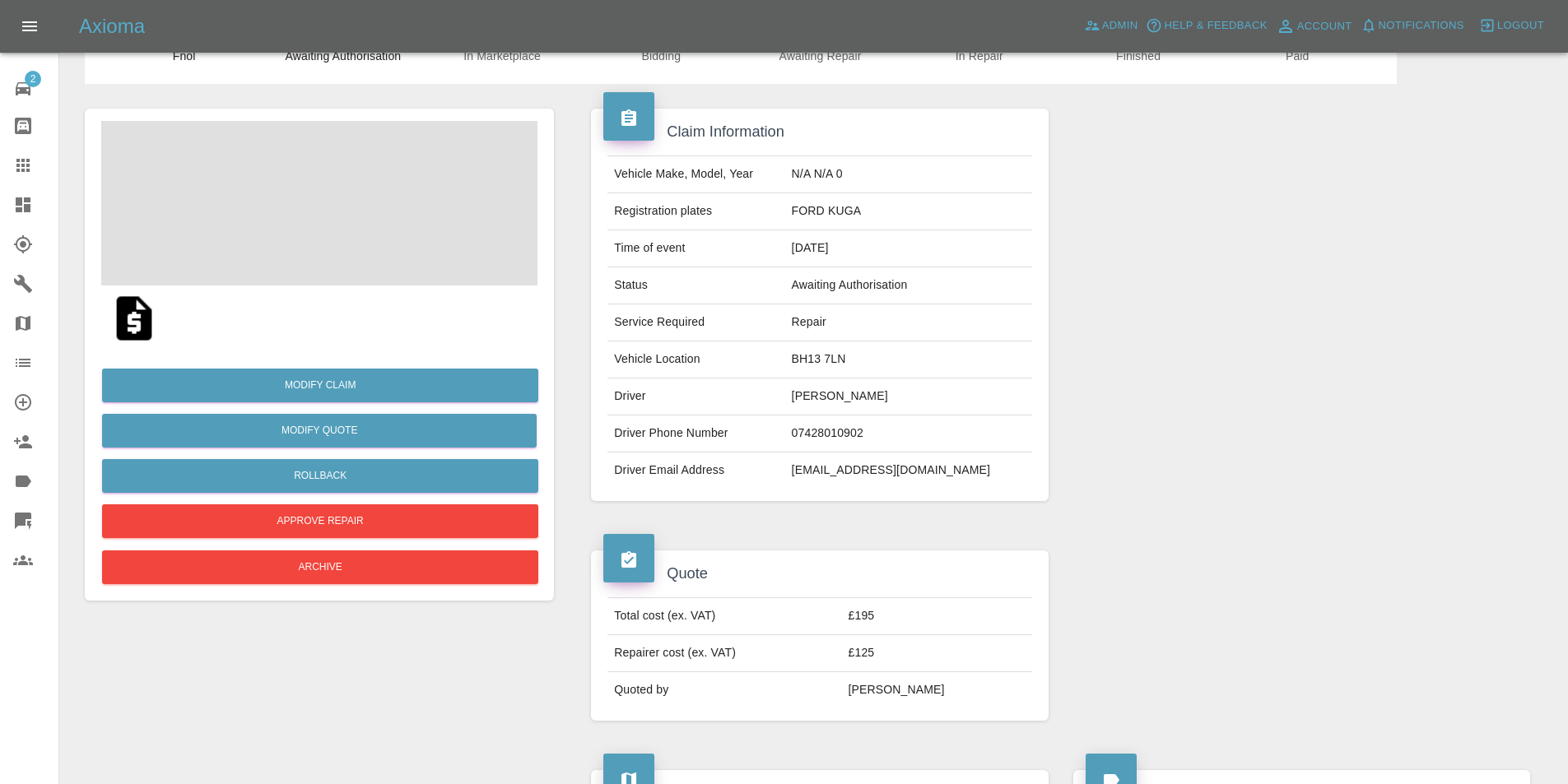
scroll to position [165, 0]
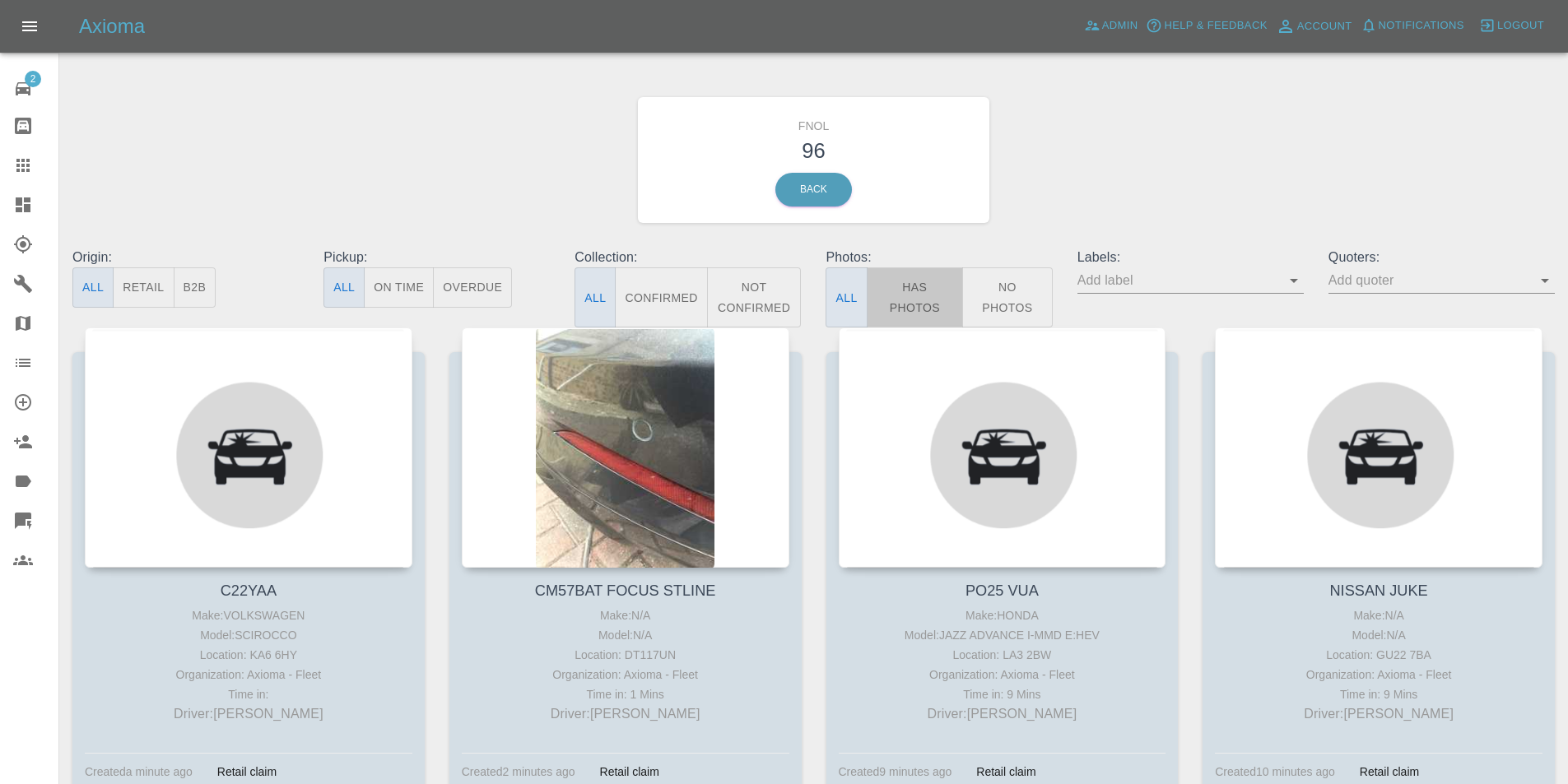
click at [890, 289] on button "Has Photos" at bounding box center [915, 298] width 97 height 61
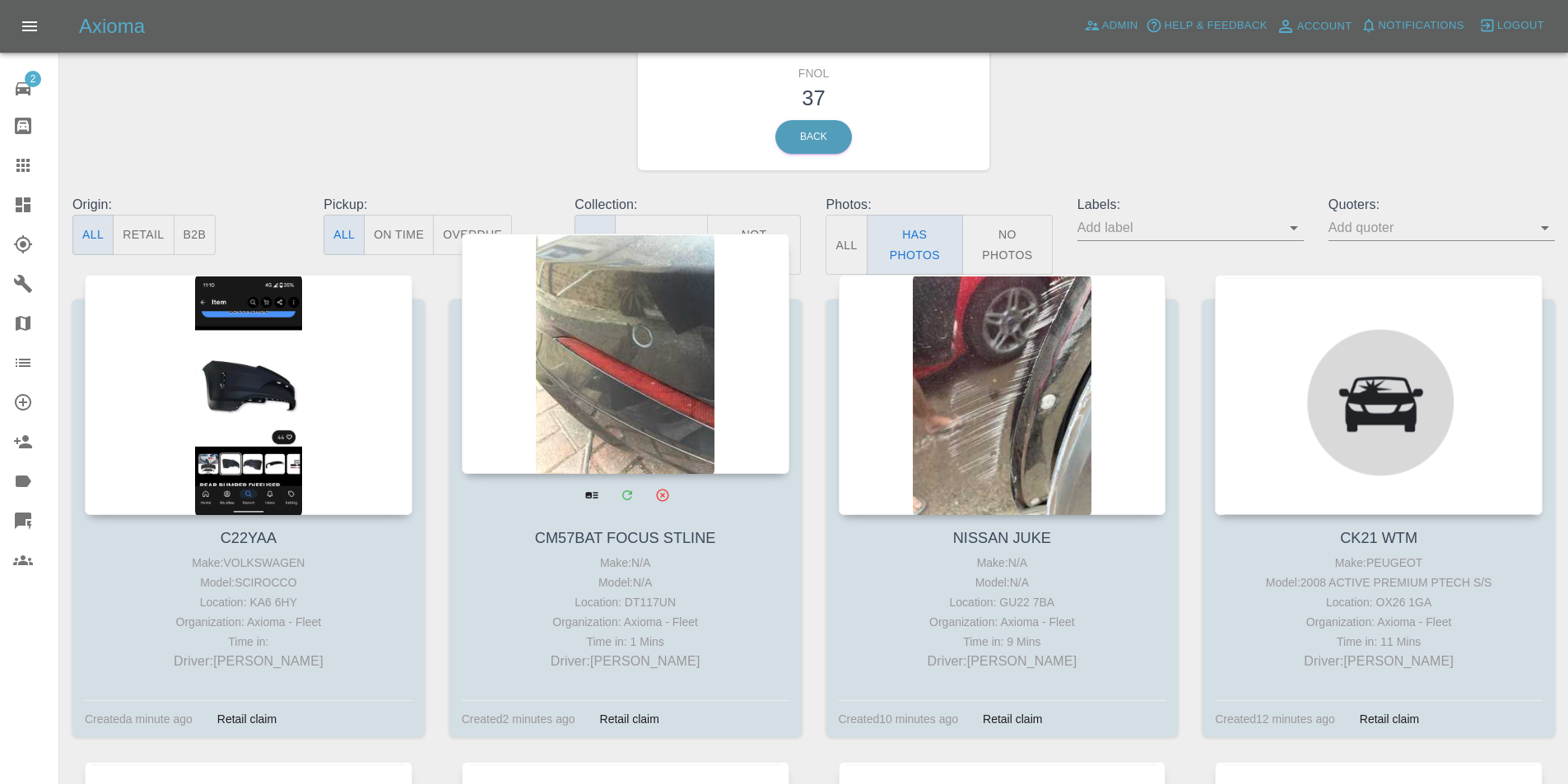
scroll to position [82, 0]
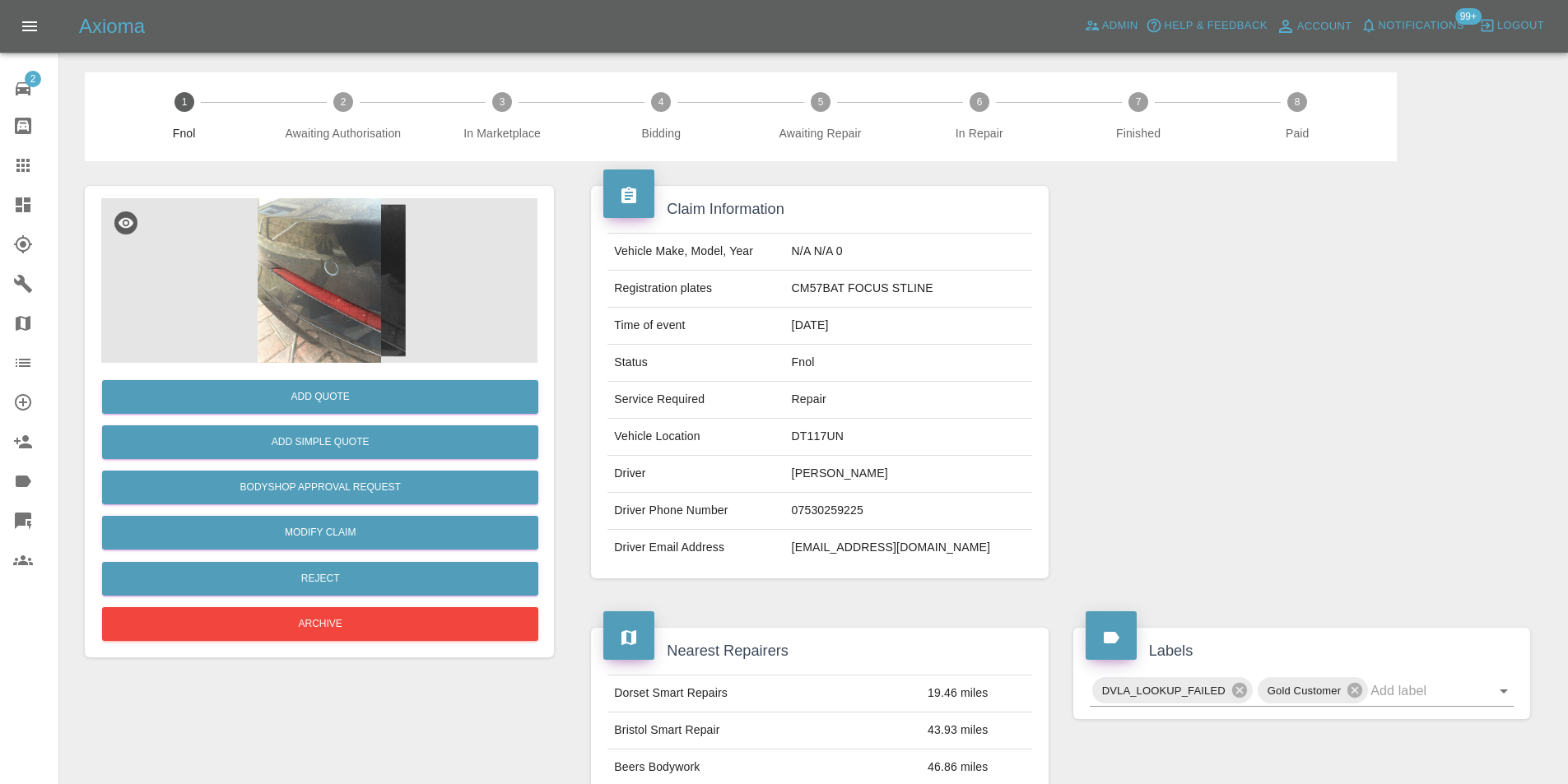
click at [332, 253] on img at bounding box center [320, 281] width 437 height 165
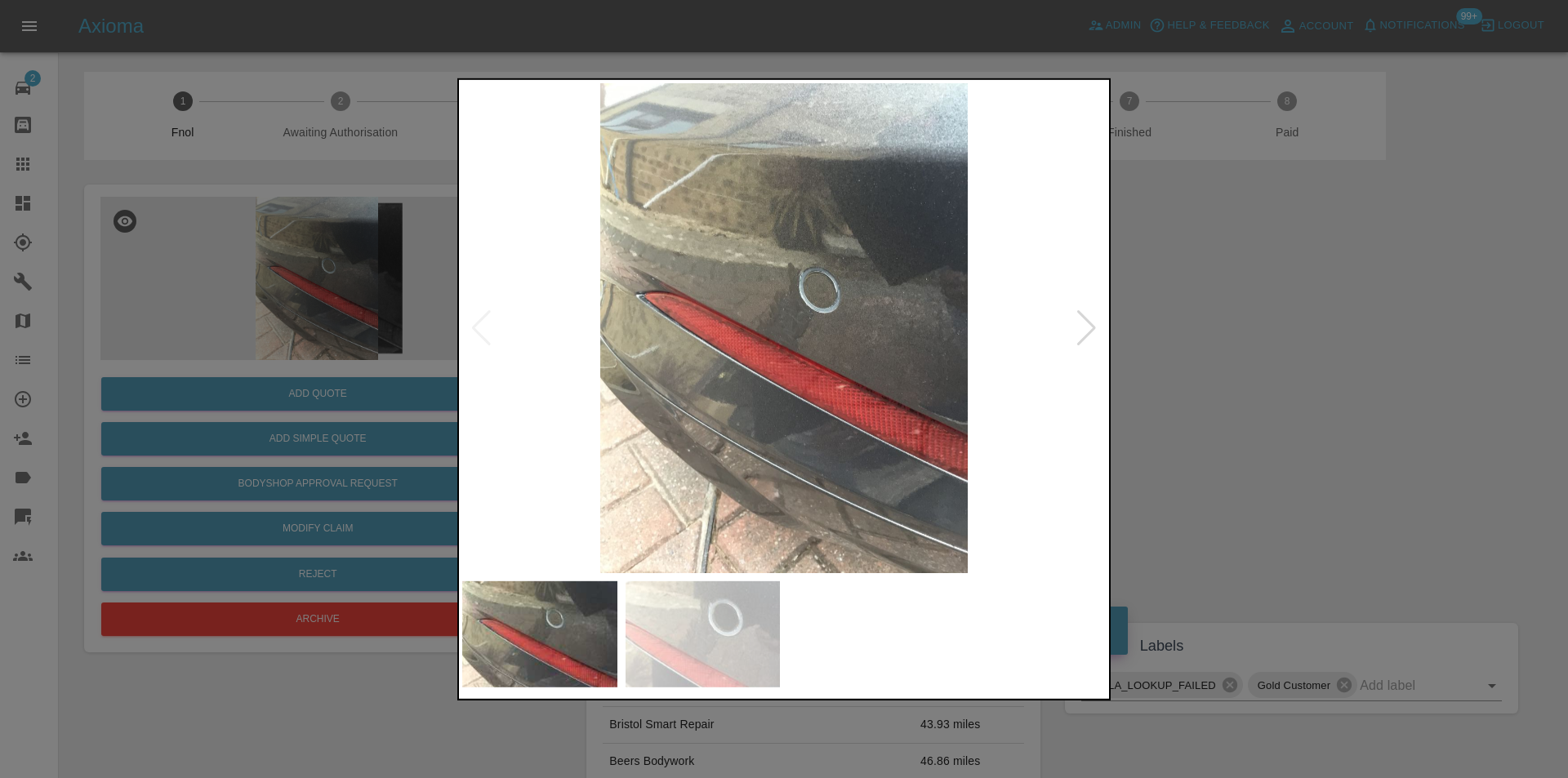
click at [1083, 327] on div at bounding box center [1086, 327] width 22 height 35
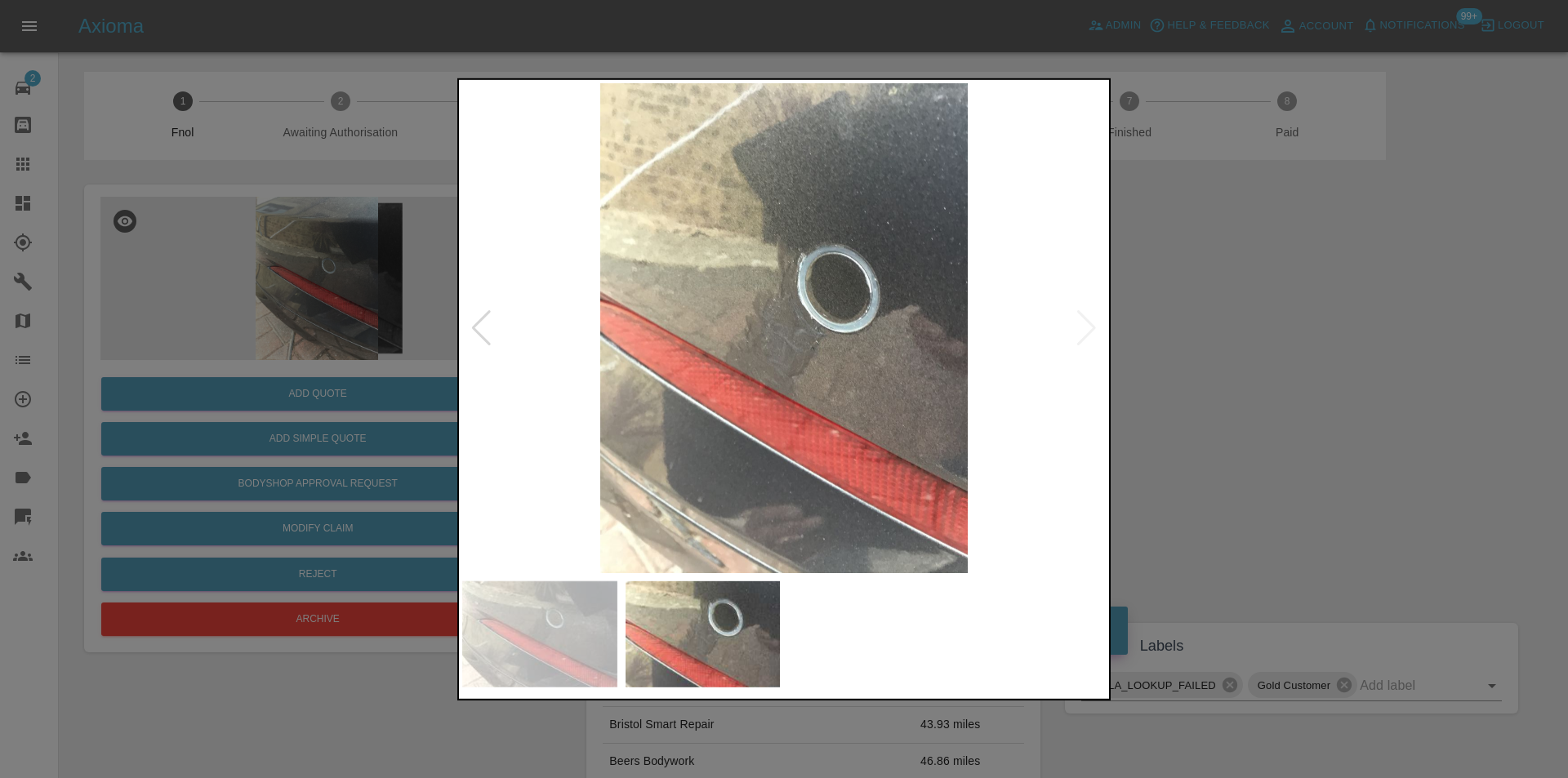
click at [1083, 327] on img at bounding box center [784, 328] width 644 height 490
click at [1223, 353] on div at bounding box center [784, 389] width 1568 height 778
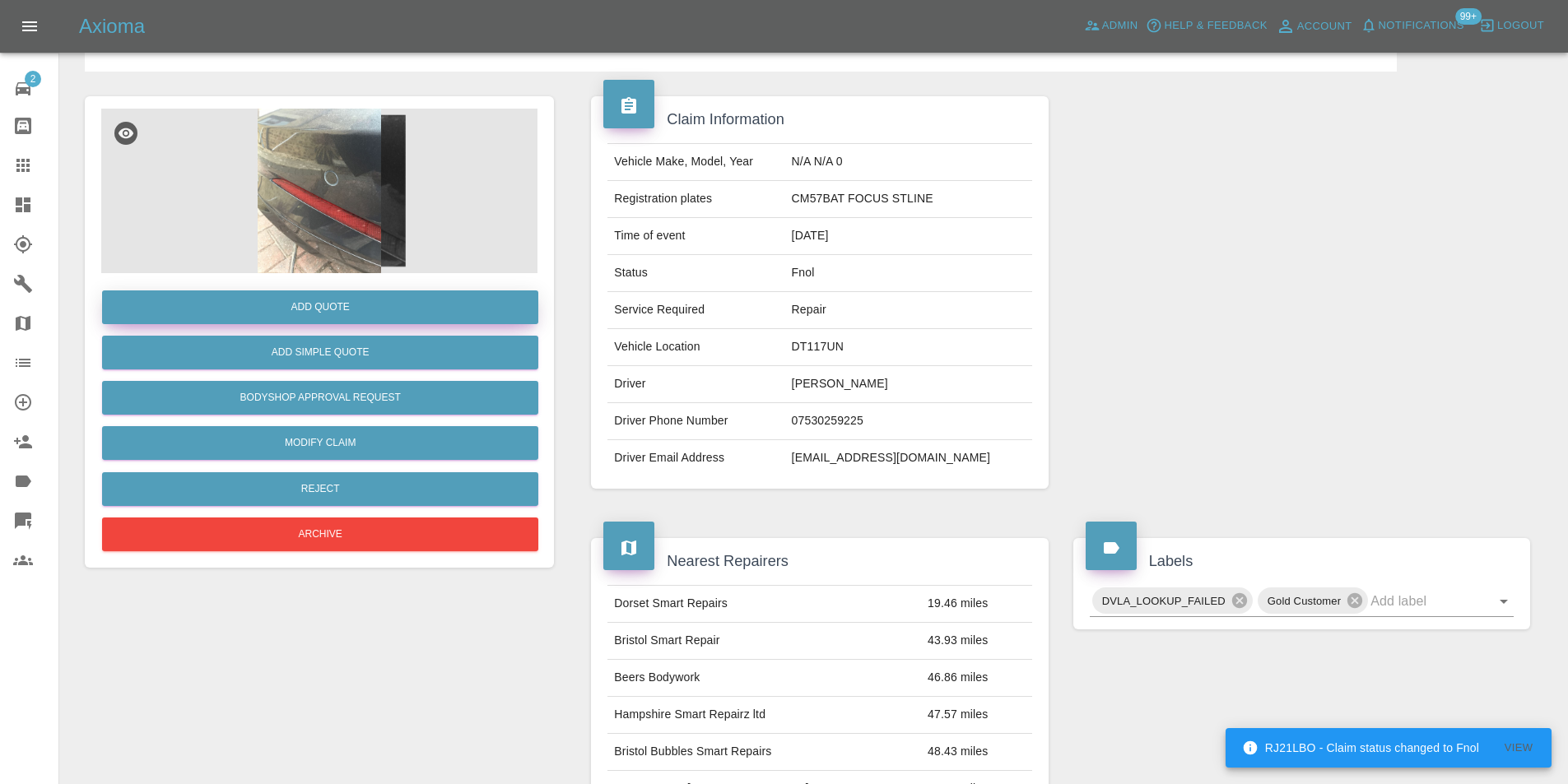
scroll to position [26, 0]
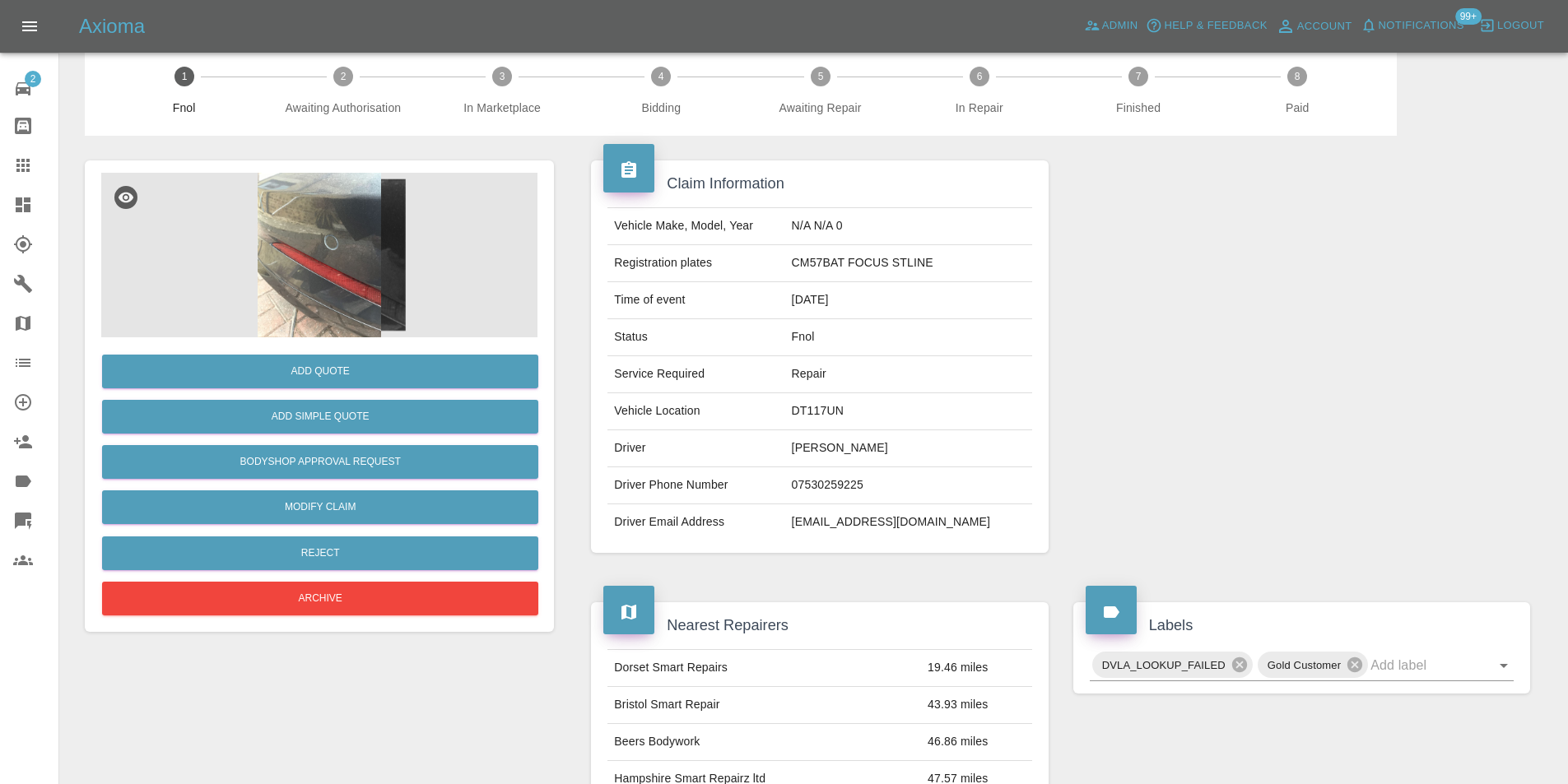
click at [296, 267] on img at bounding box center [320, 255] width 437 height 165
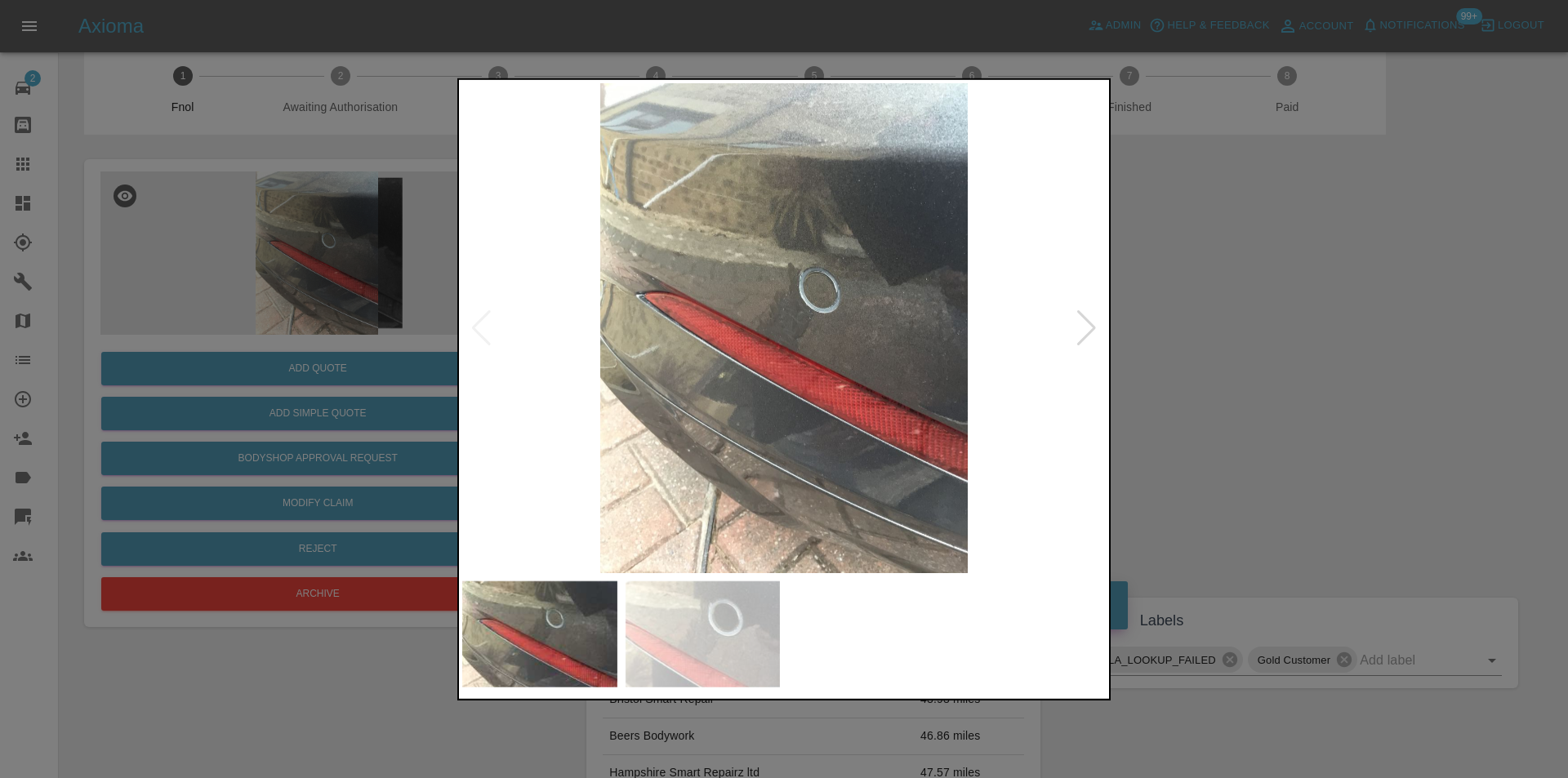
click at [1087, 333] on div at bounding box center [1086, 327] width 22 height 35
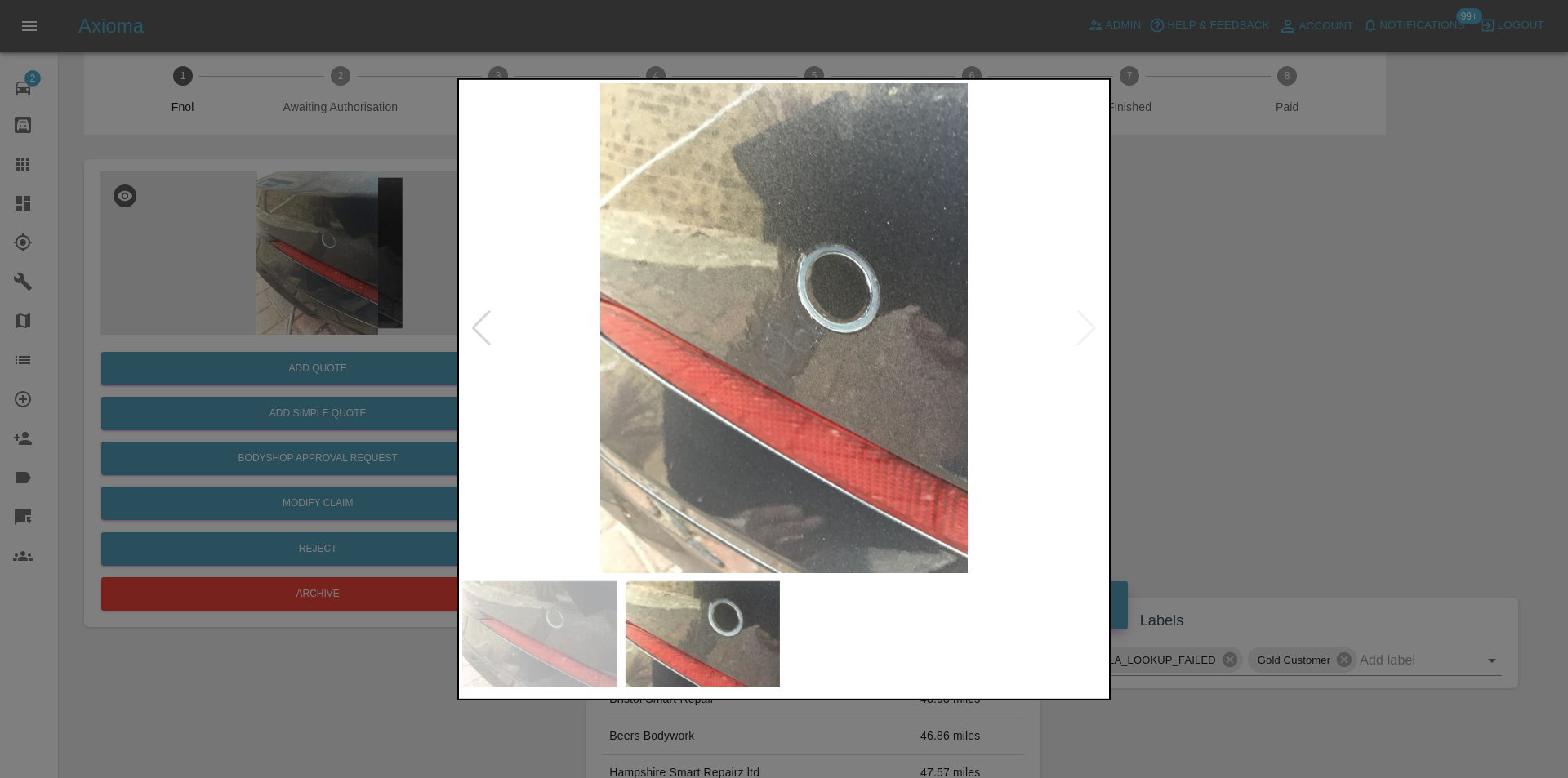
click at [859, 350] on img at bounding box center [784, 328] width 644 height 490
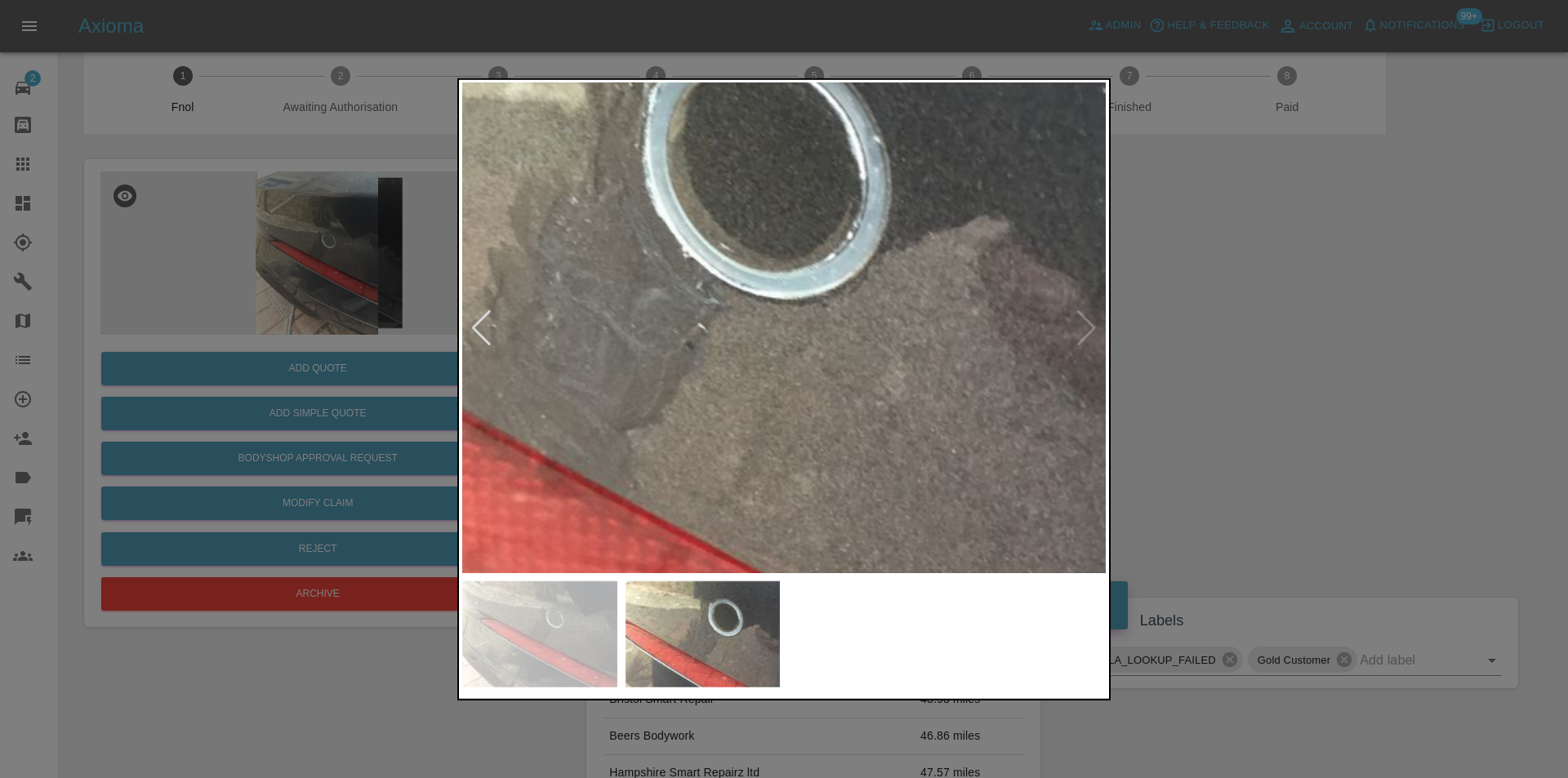
click at [1005, 409] on img at bounding box center [602, 286] width 1930 height 1471
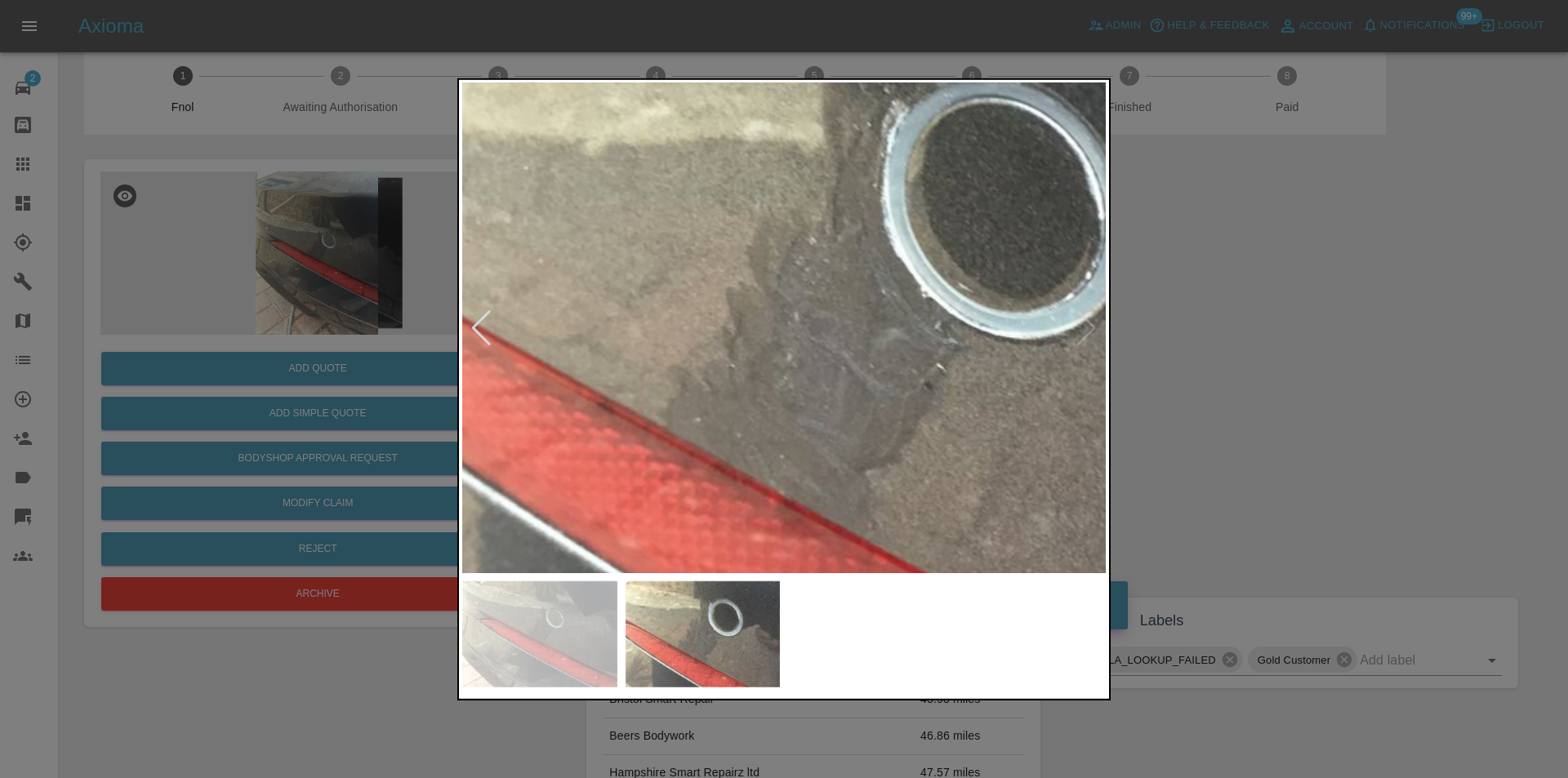
click at [859, 368] on img at bounding box center [841, 326] width 1930 height 1471
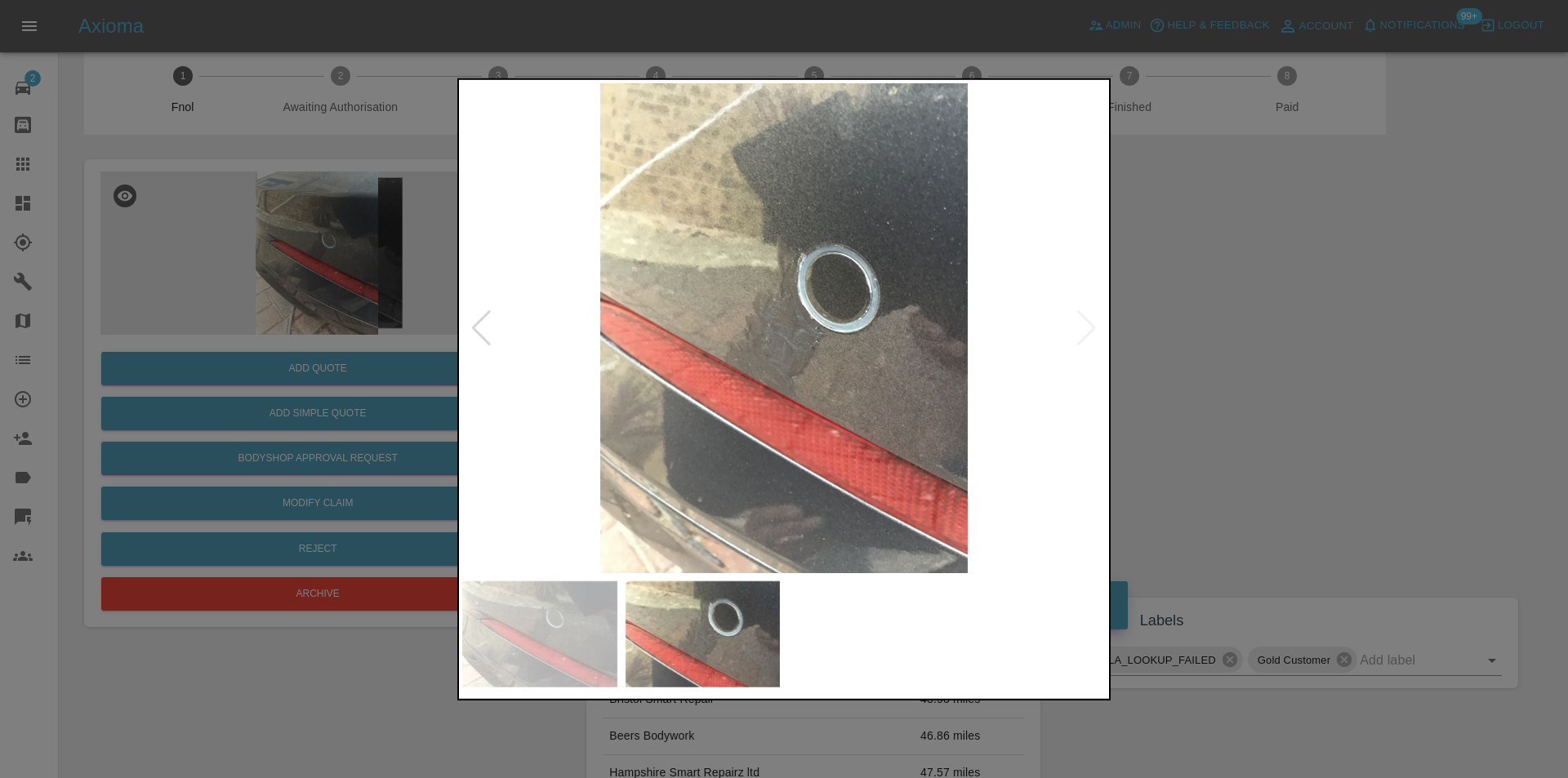
click at [1307, 378] on div at bounding box center [784, 389] width 1568 height 778
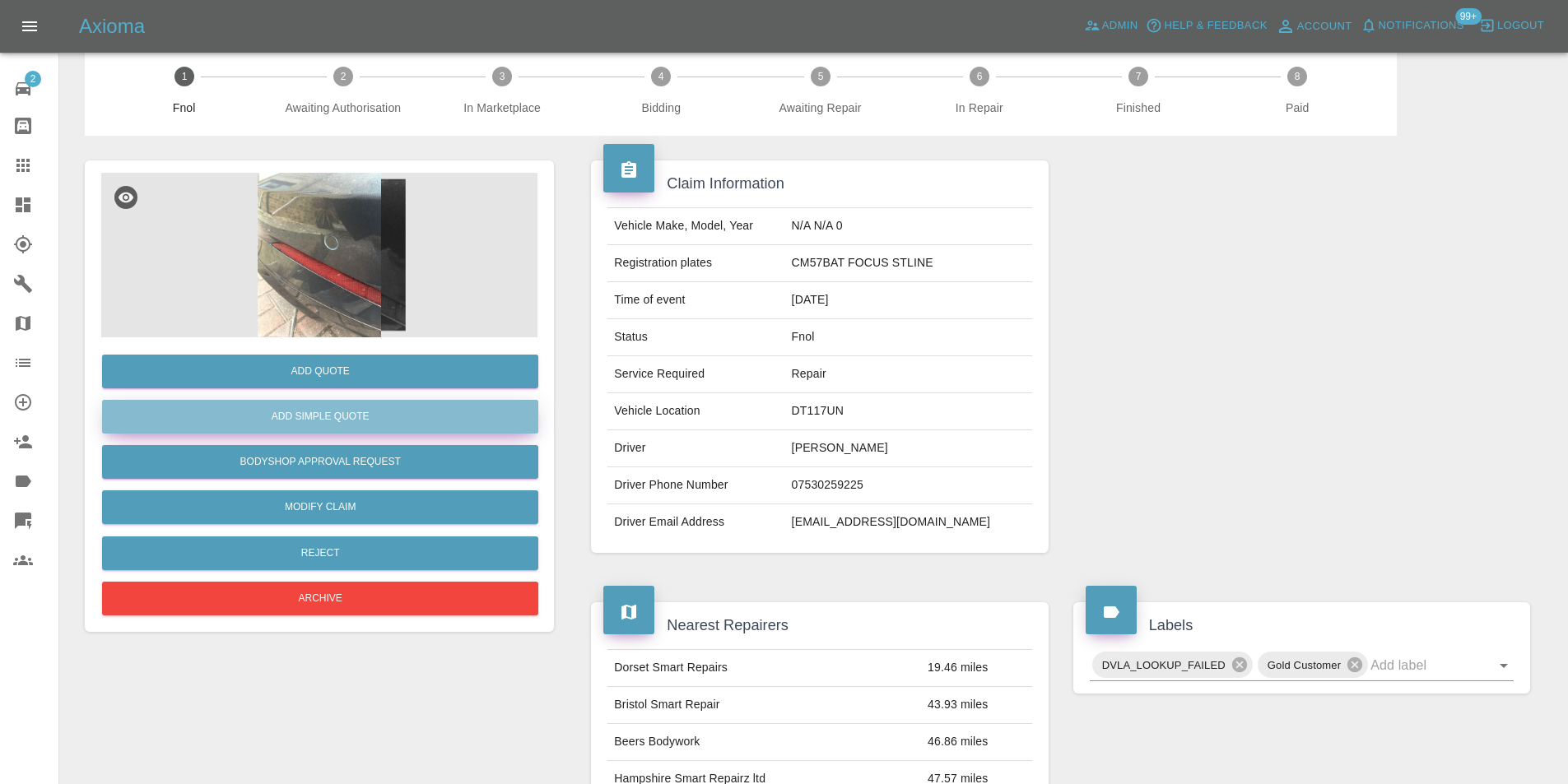
click at [369, 415] on button "Add Simple Quote" at bounding box center [321, 417] width 437 height 34
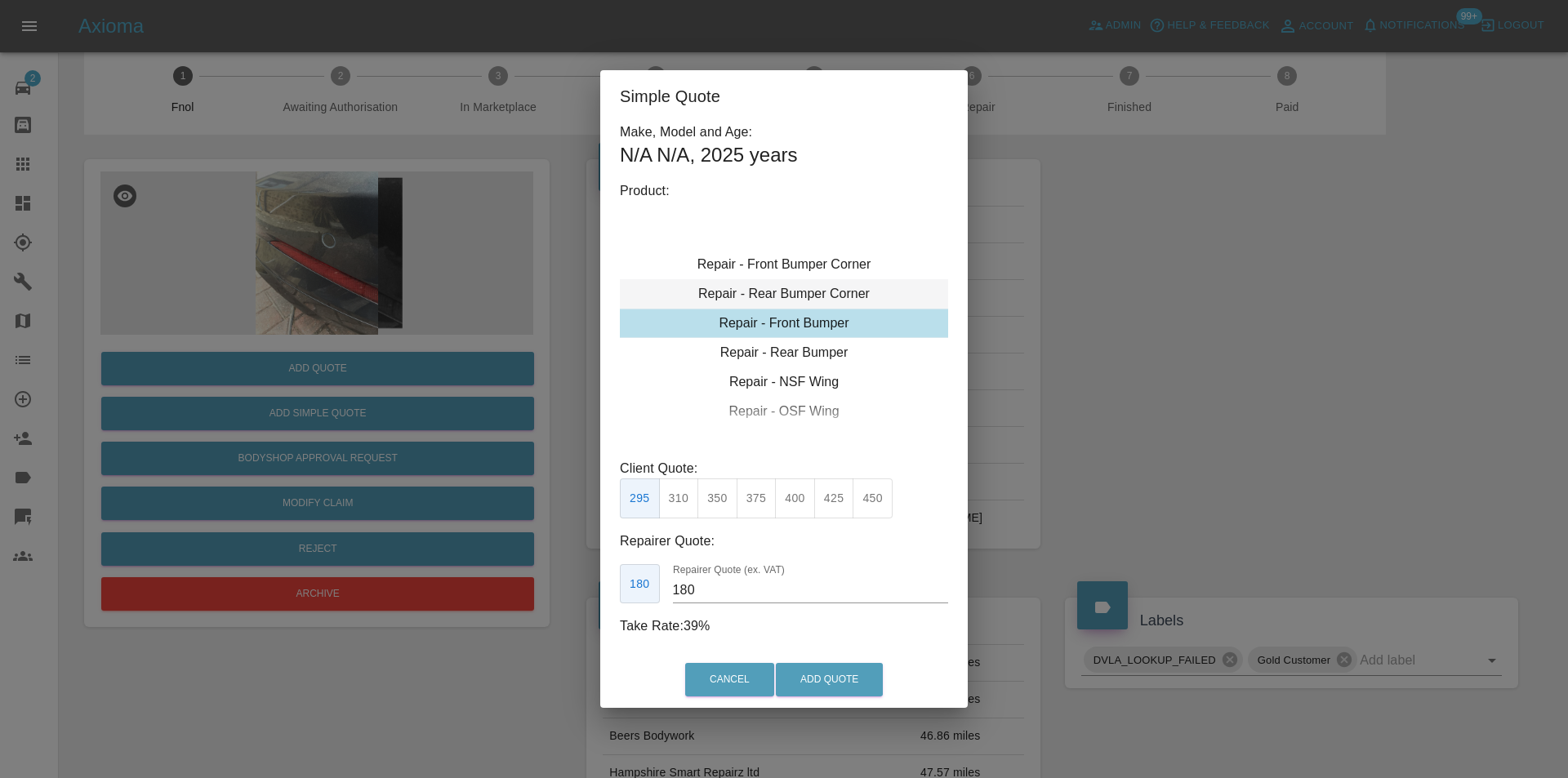
click at [823, 298] on div "Repair - Rear Bumper Corner" at bounding box center [784, 294] width 328 height 30
drag, startPoint x: 685, startPoint y: 501, endPoint x: 716, endPoint y: 500, distance: 31.0
click at [685, 501] on button "199" at bounding box center [678, 498] width 40 height 40
click at [718, 500] on button "215" at bounding box center [717, 498] width 40 height 40
type input "135"
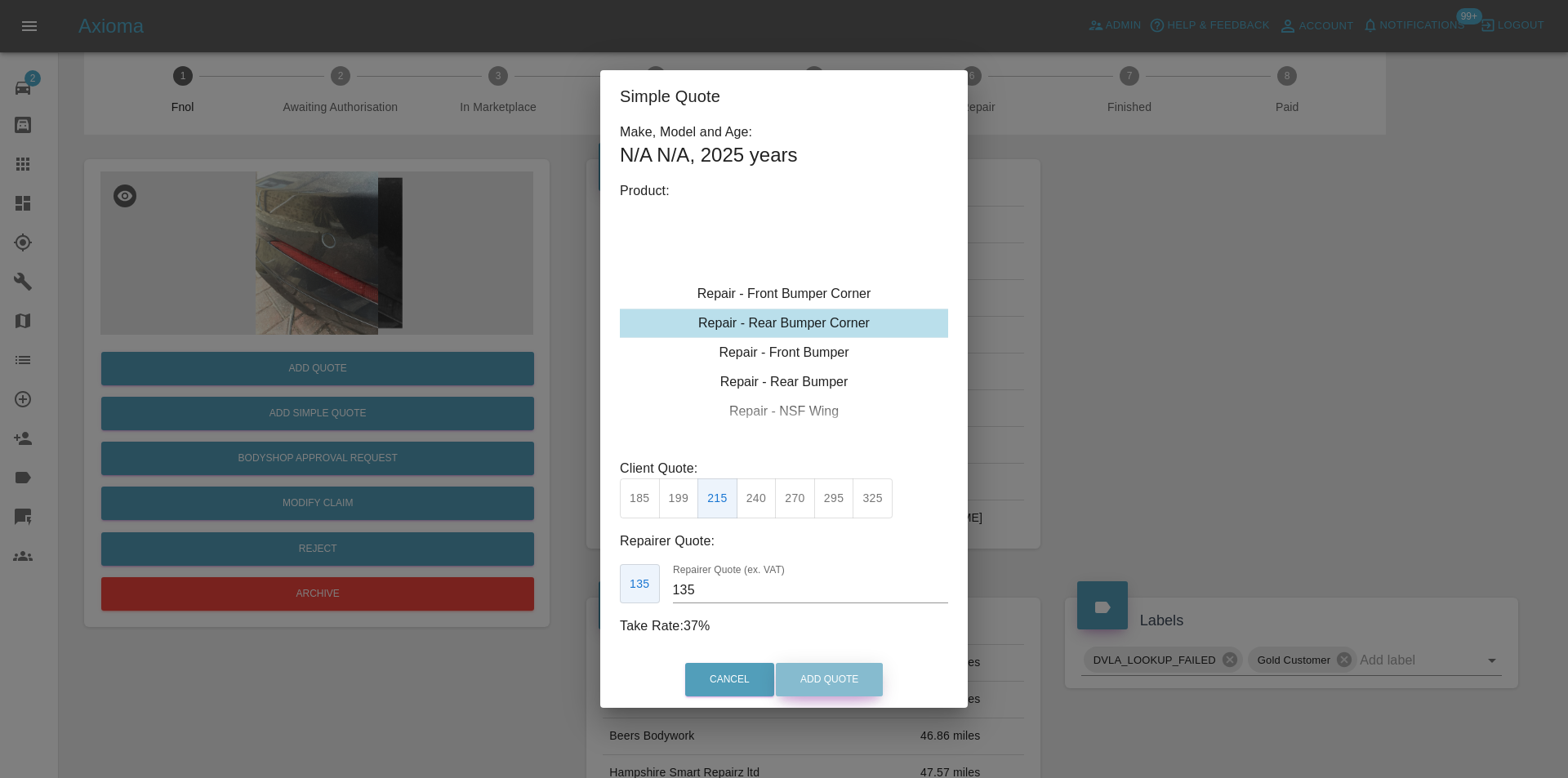
click at [794, 686] on button "Add Quote" at bounding box center [829, 681] width 107 height 33
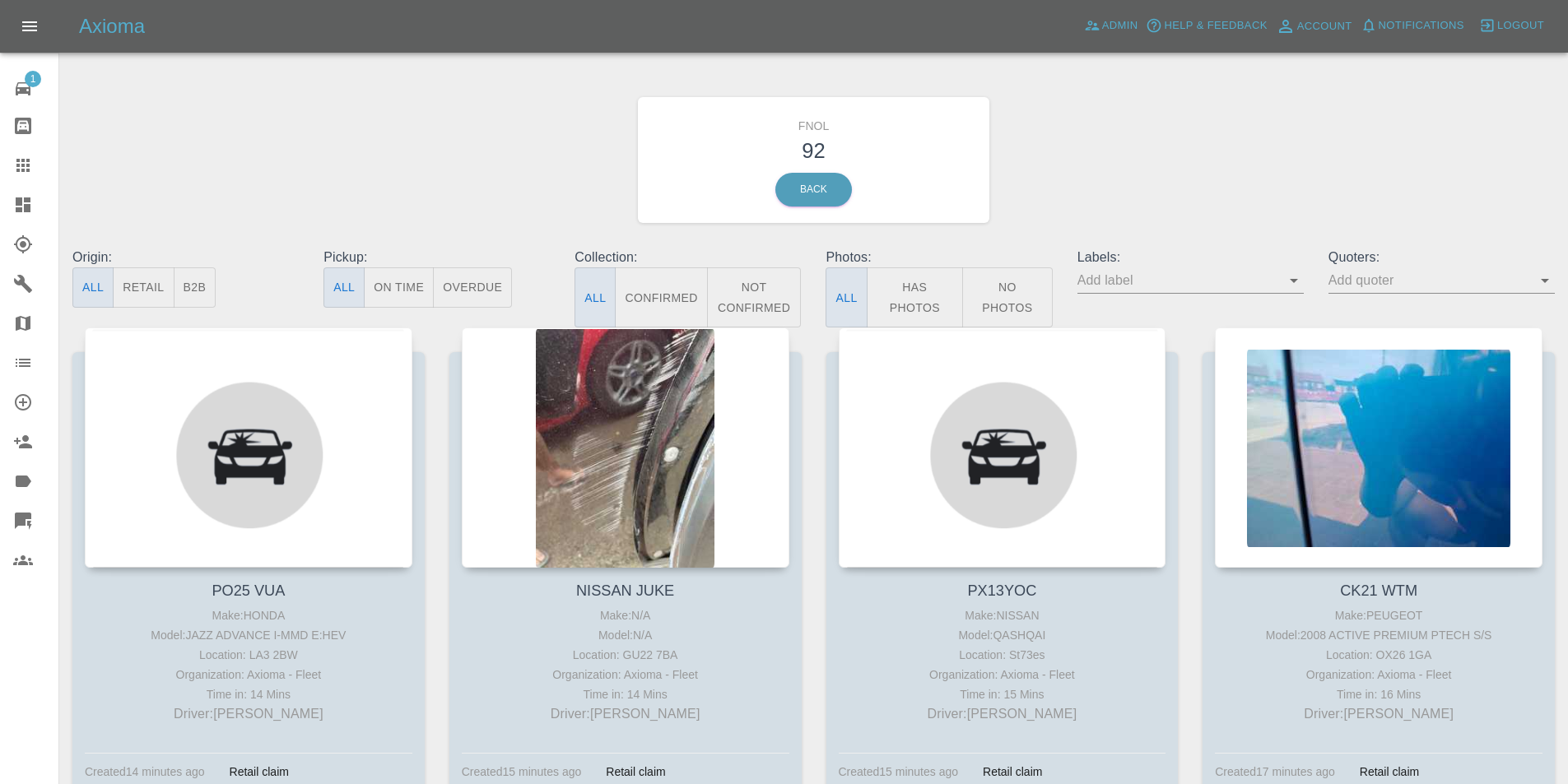
click at [910, 292] on button "Has Photos" at bounding box center [915, 298] width 97 height 61
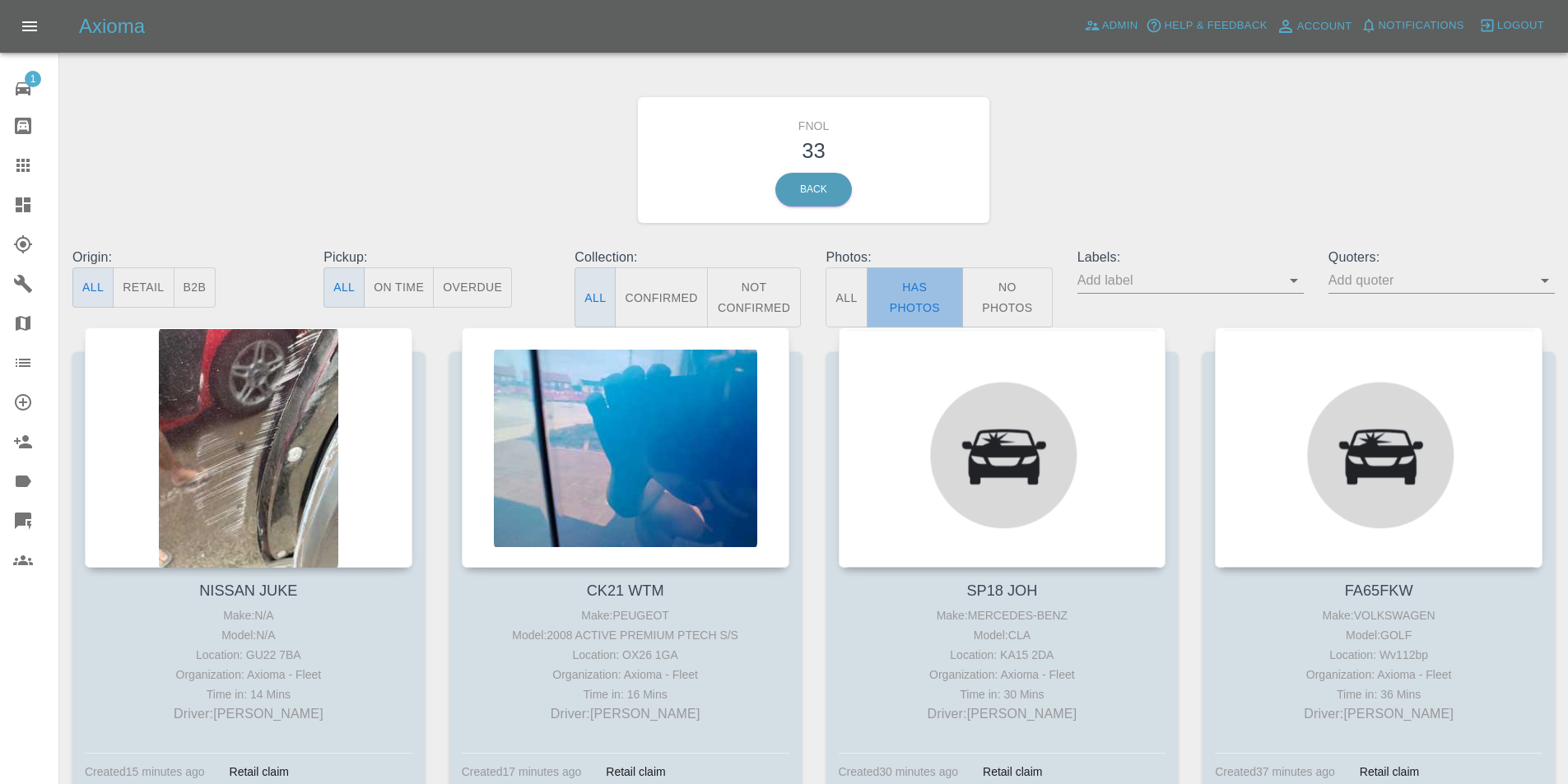
click at [895, 302] on button "Has Photos" at bounding box center [915, 298] width 97 height 61
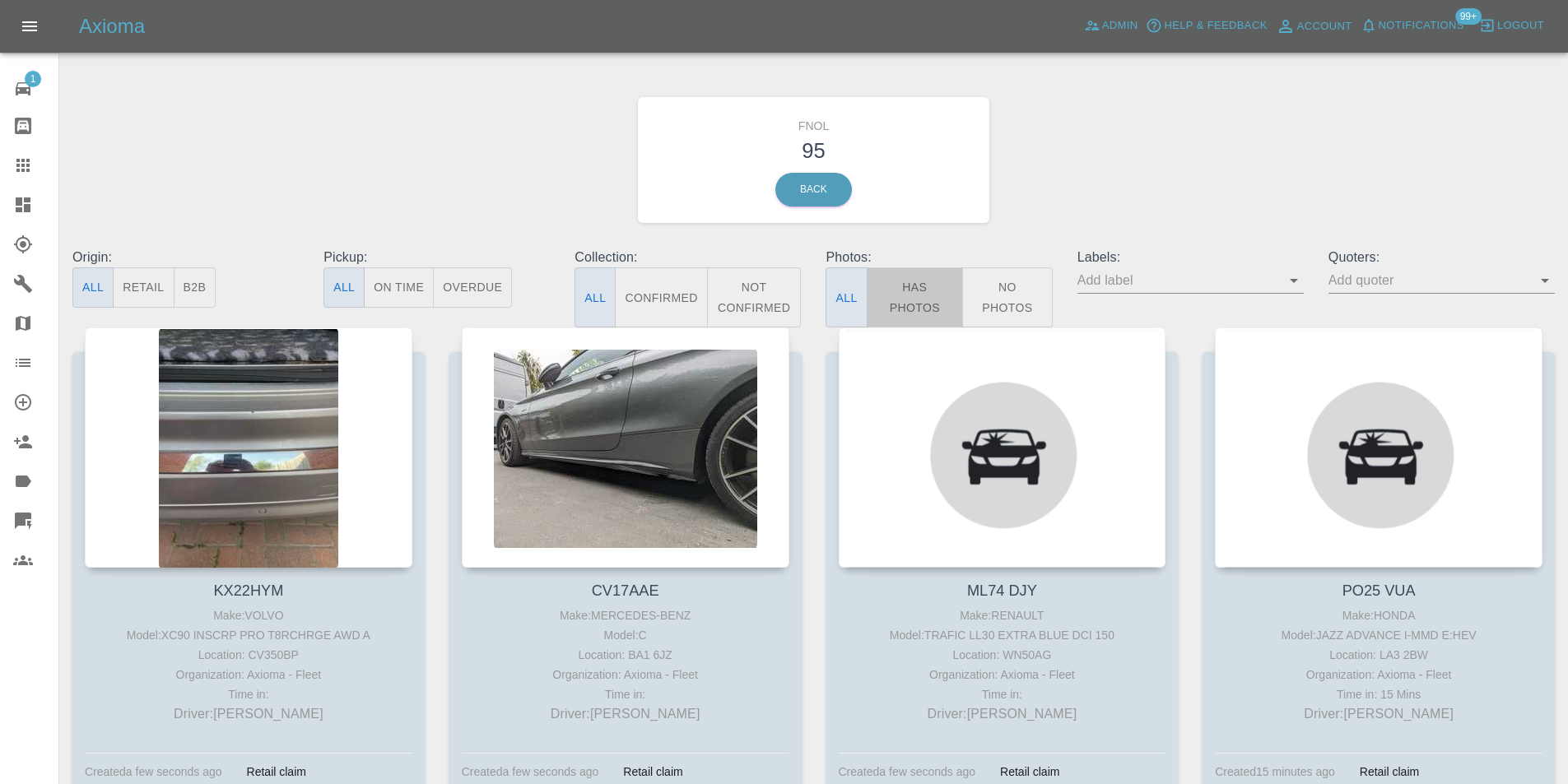
click at [920, 295] on button "Has Photos" at bounding box center [915, 298] width 97 height 61
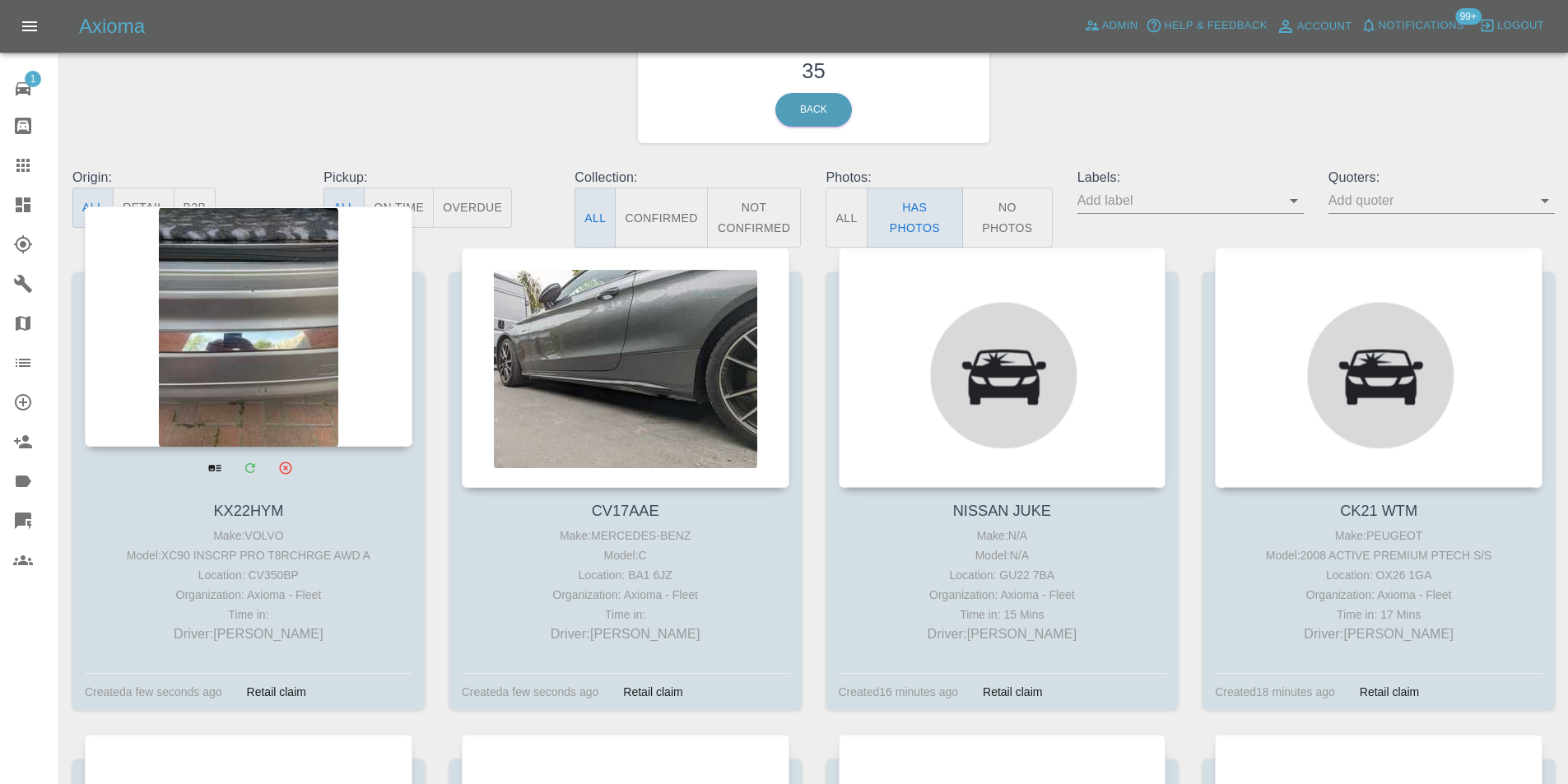
scroll to position [82, 0]
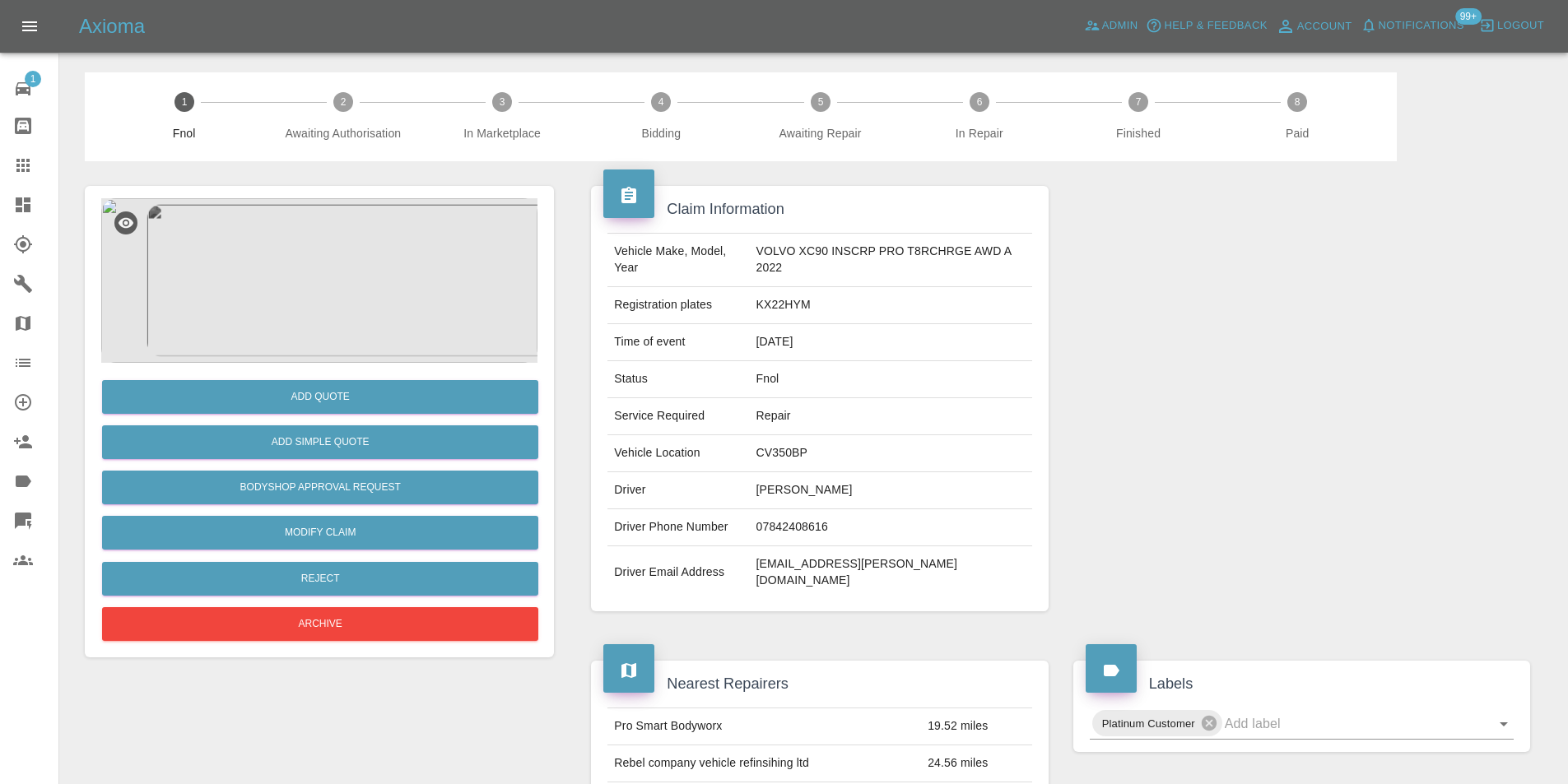
click at [340, 287] on img at bounding box center [320, 281] width 437 height 165
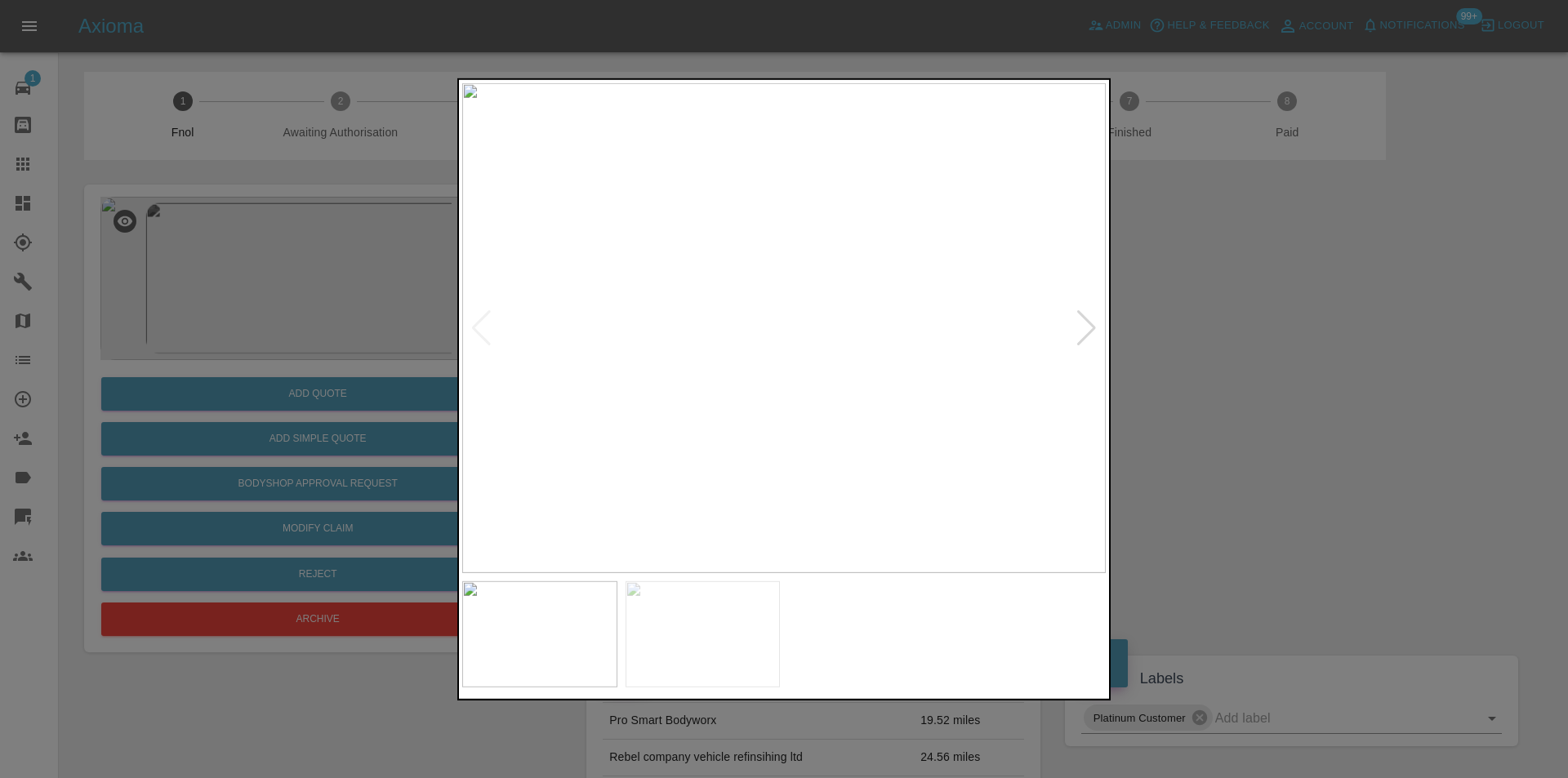
click at [1085, 324] on div at bounding box center [1086, 327] width 22 height 35
click at [1085, 324] on img at bounding box center [784, 328] width 644 height 490
click at [1197, 347] on div at bounding box center [784, 389] width 1568 height 778
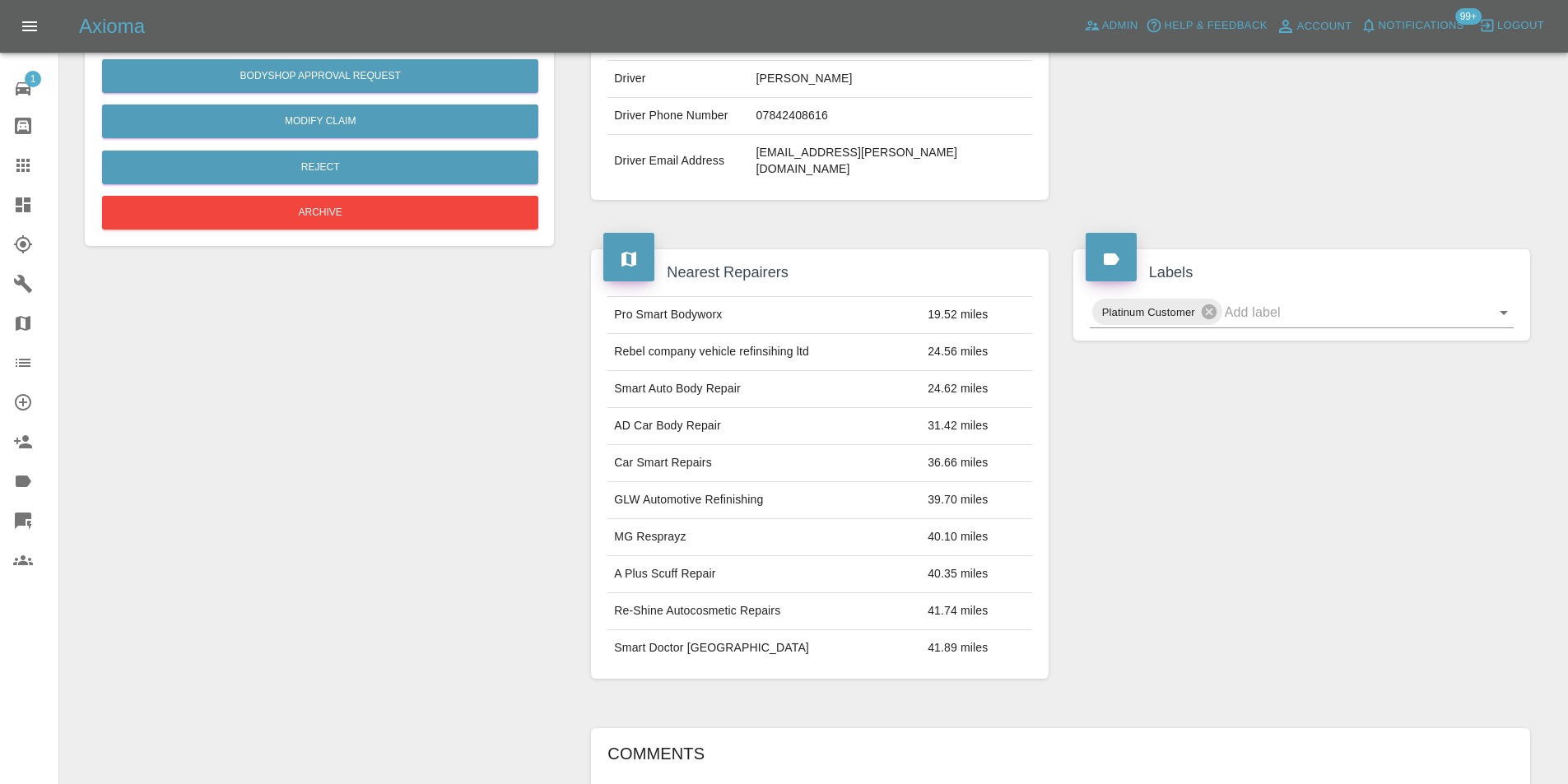
scroll to position [82, 0]
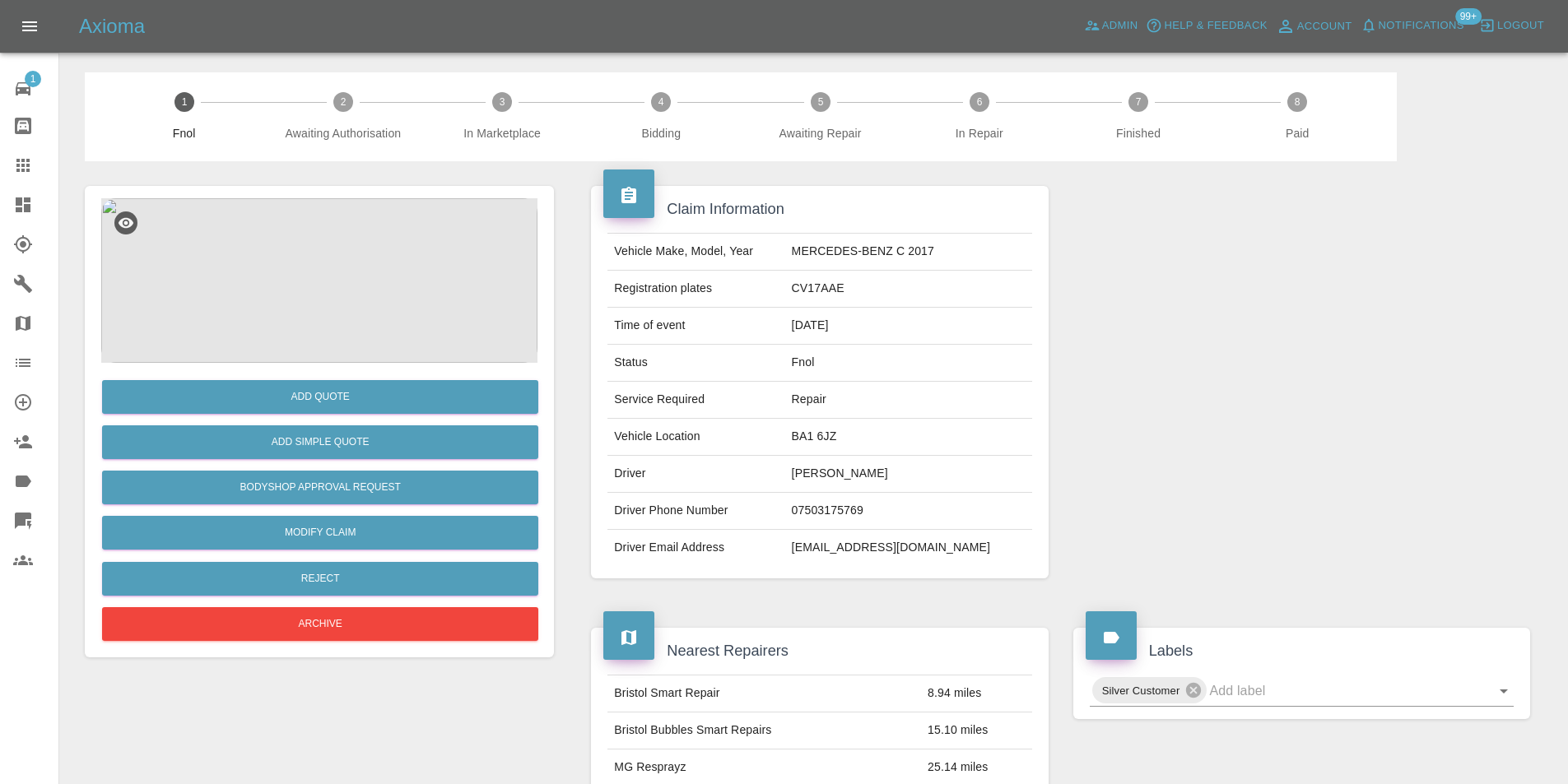
click at [327, 282] on img at bounding box center [320, 281] width 437 height 165
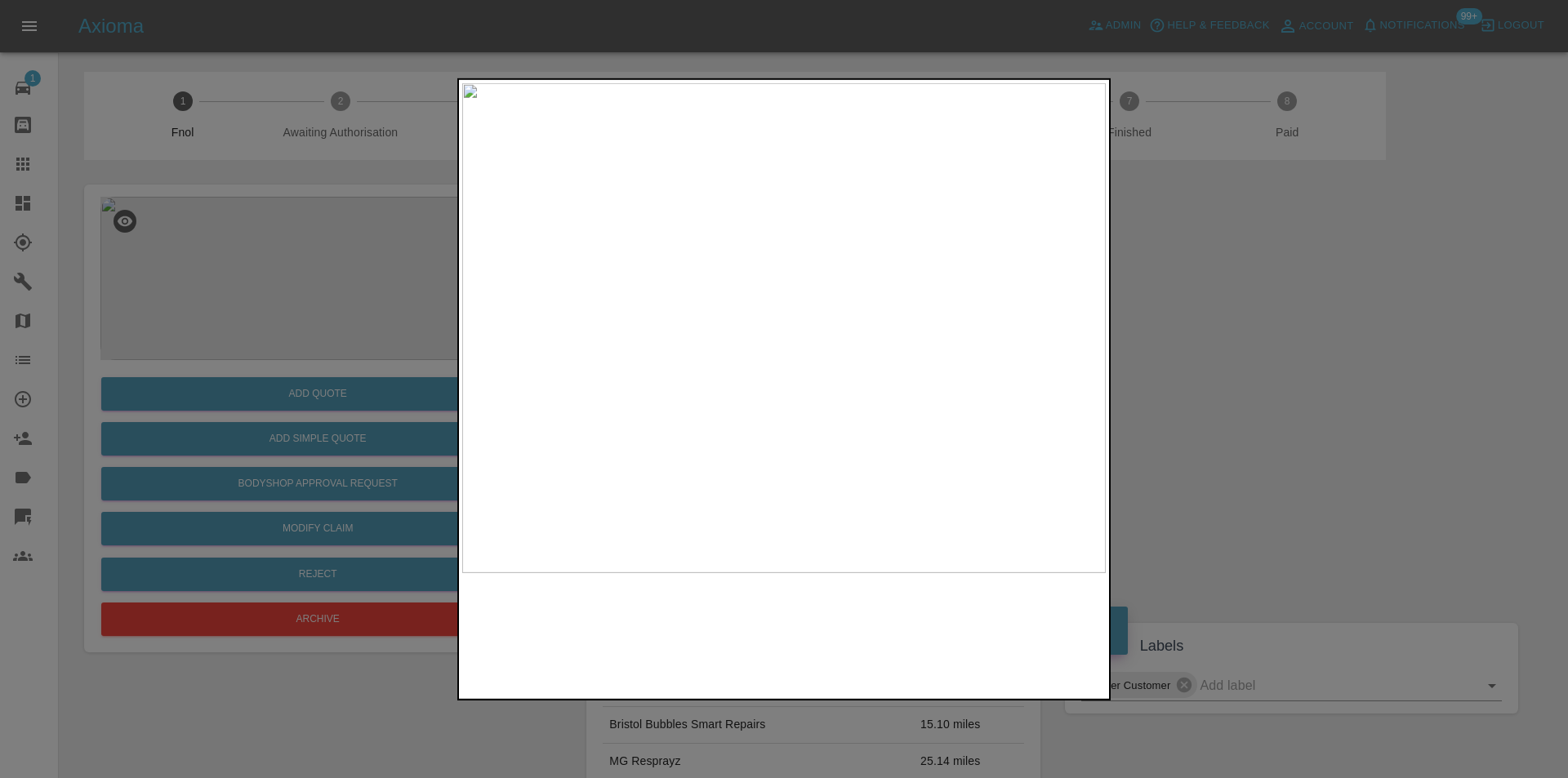
click at [831, 395] on img at bounding box center [784, 328] width 644 height 490
click at [1276, 410] on div at bounding box center [784, 389] width 1568 height 778
